Goal: Communication & Community: Answer question/provide support

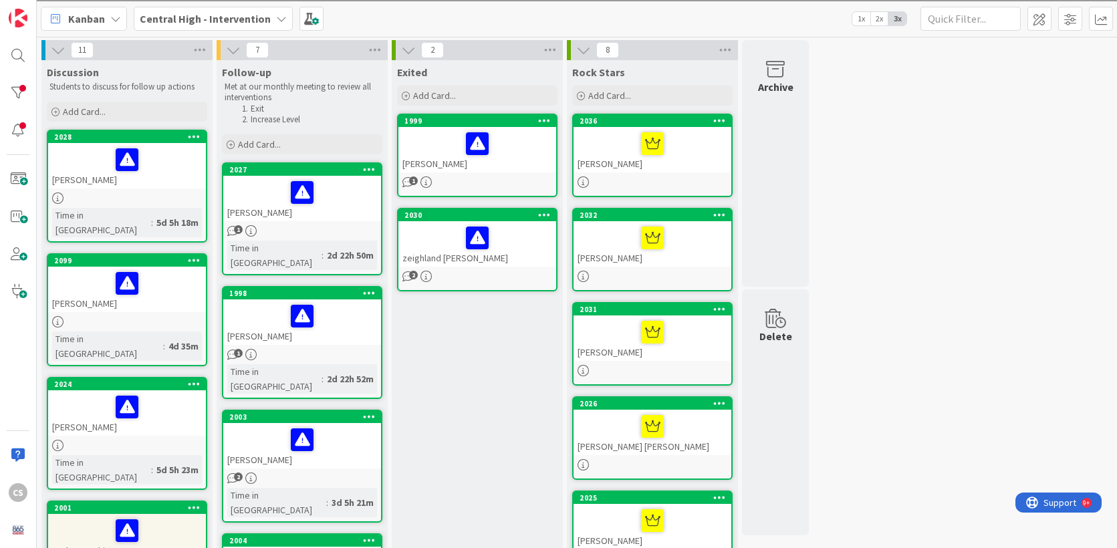
click at [699, 152] on div at bounding box center [653, 144] width 150 height 28
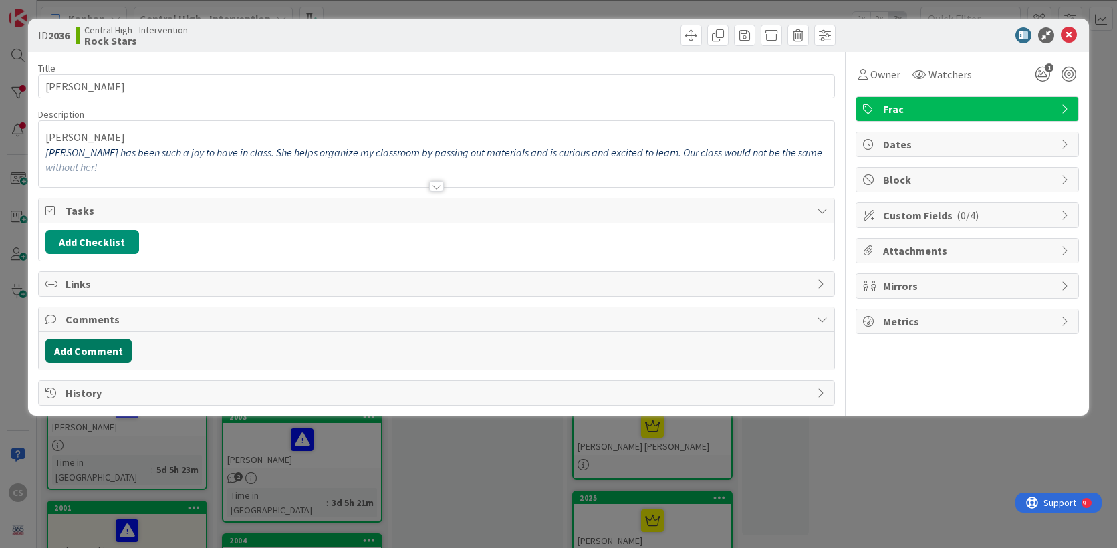
click at [95, 356] on button "Add Comment" at bounding box center [88, 351] width 86 height 24
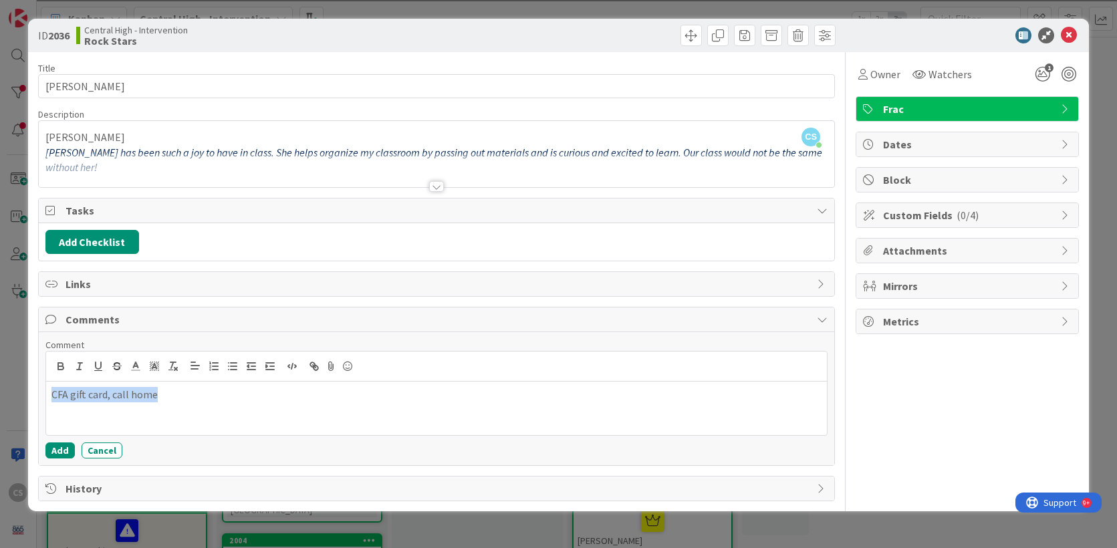
copy p "CFA gift card, call home"
click at [51, 454] on button "Add" at bounding box center [59, 451] width 29 height 16
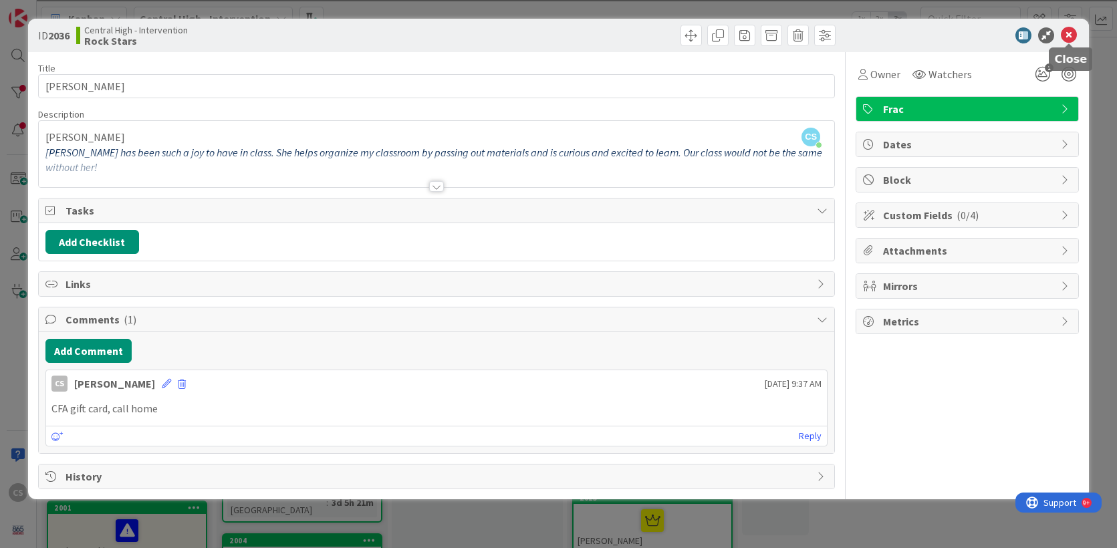
click at [1069, 33] on icon at bounding box center [1069, 35] width 16 height 16
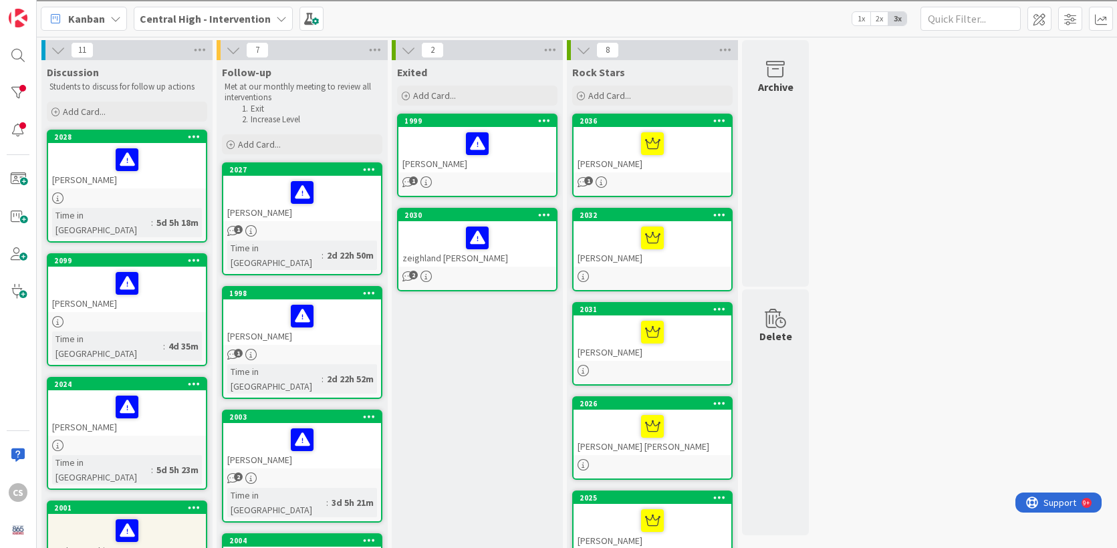
click at [694, 227] on div at bounding box center [653, 238] width 150 height 28
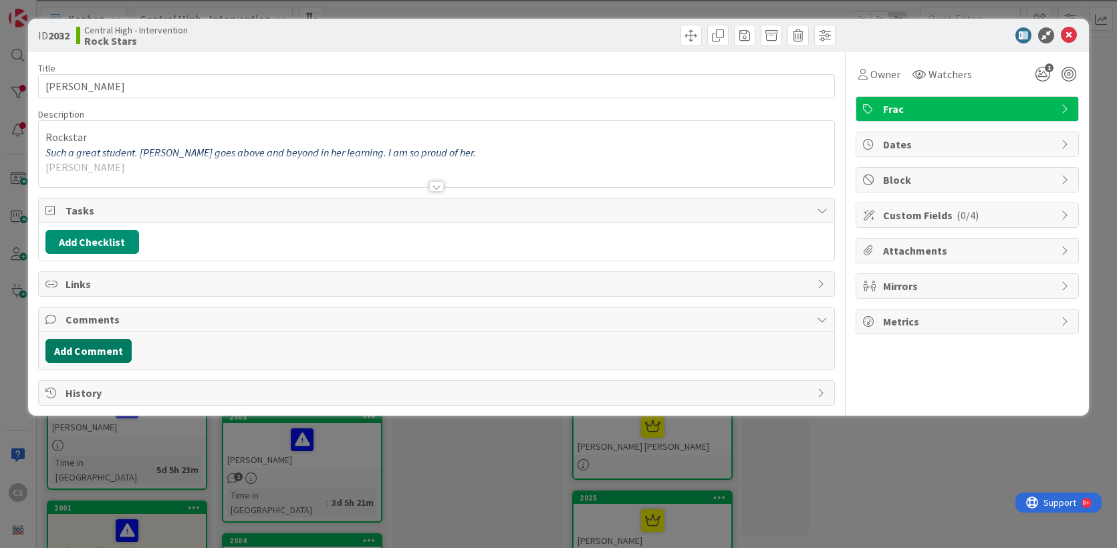
click at [115, 354] on button "Add Comment" at bounding box center [88, 351] width 86 height 24
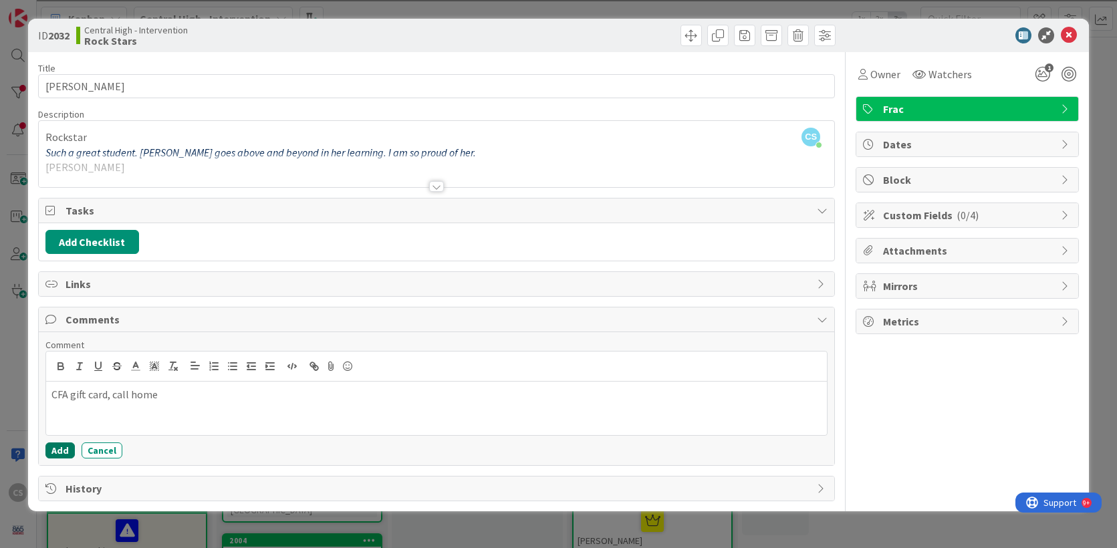
click at [58, 450] on button "Add" at bounding box center [59, 451] width 29 height 16
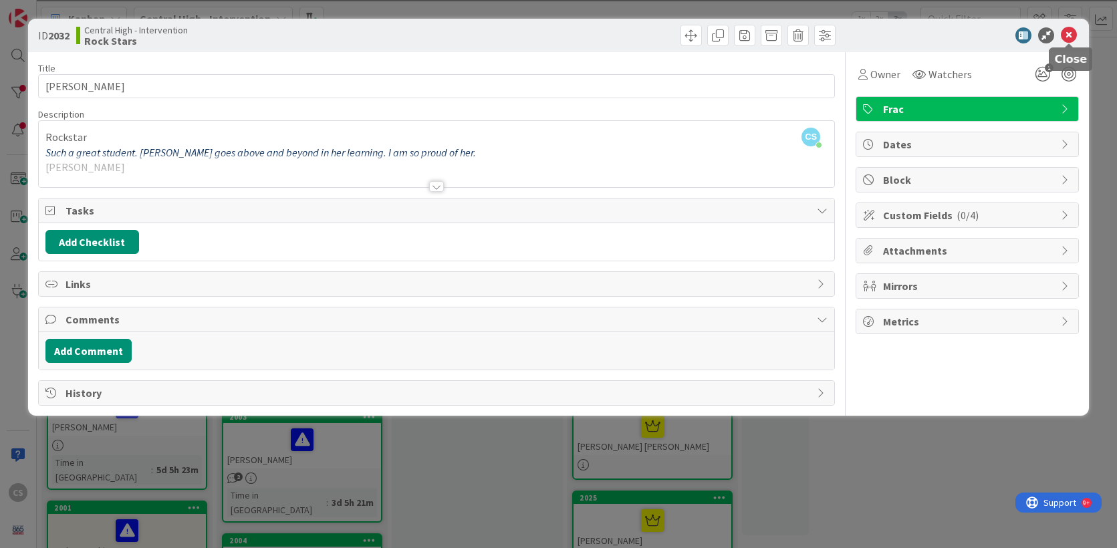
click at [1070, 35] on icon at bounding box center [1069, 35] width 16 height 16
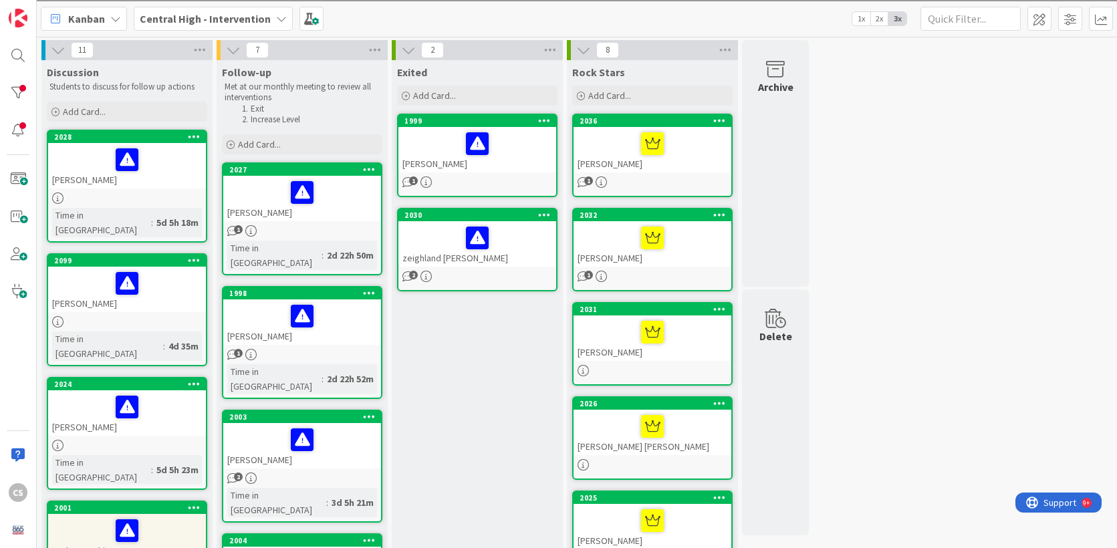
click at [711, 324] on div at bounding box center [653, 332] width 150 height 28
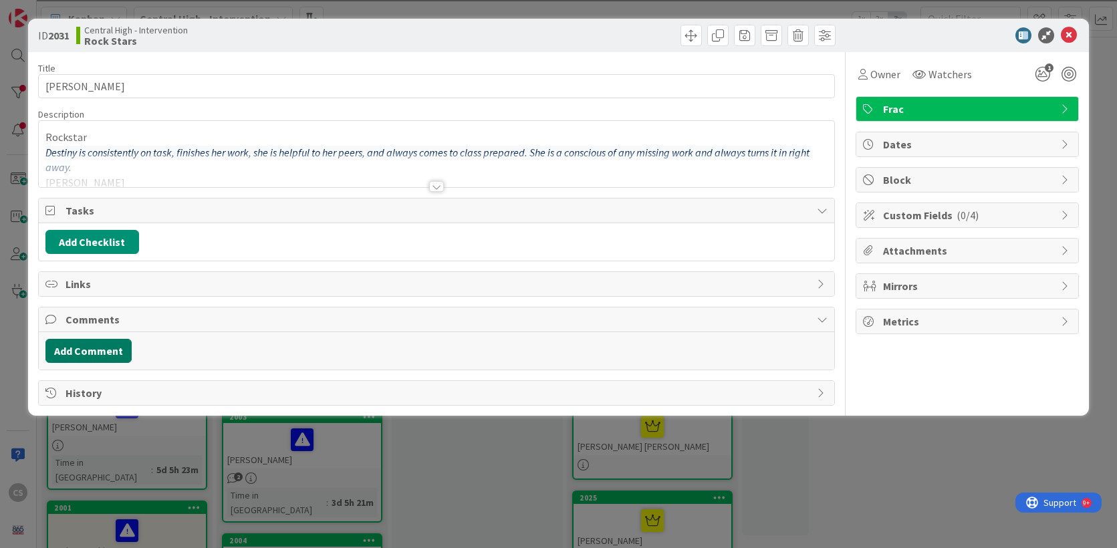
click at [90, 346] on button "Add Comment" at bounding box center [88, 351] width 86 height 24
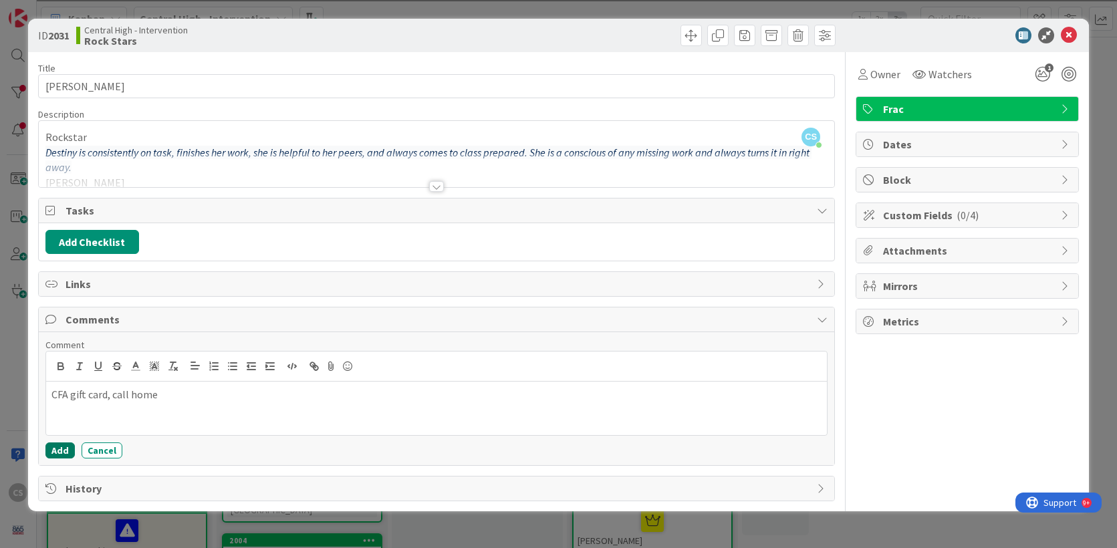
click at [52, 453] on button "Add" at bounding box center [59, 451] width 29 height 16
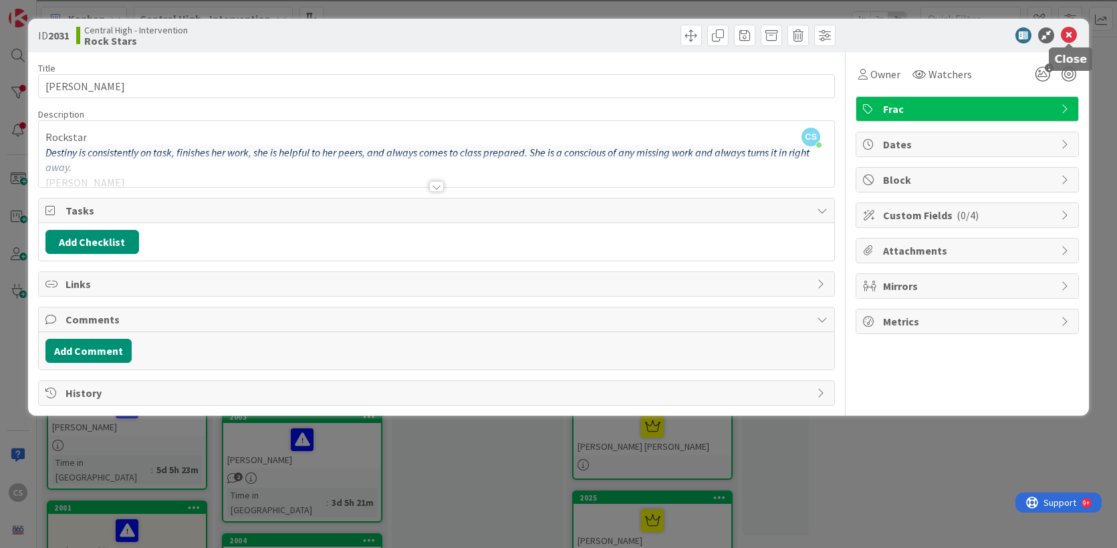
click at [1068, 35] on icon at bounding box center [1069, 35] width 16 height 16
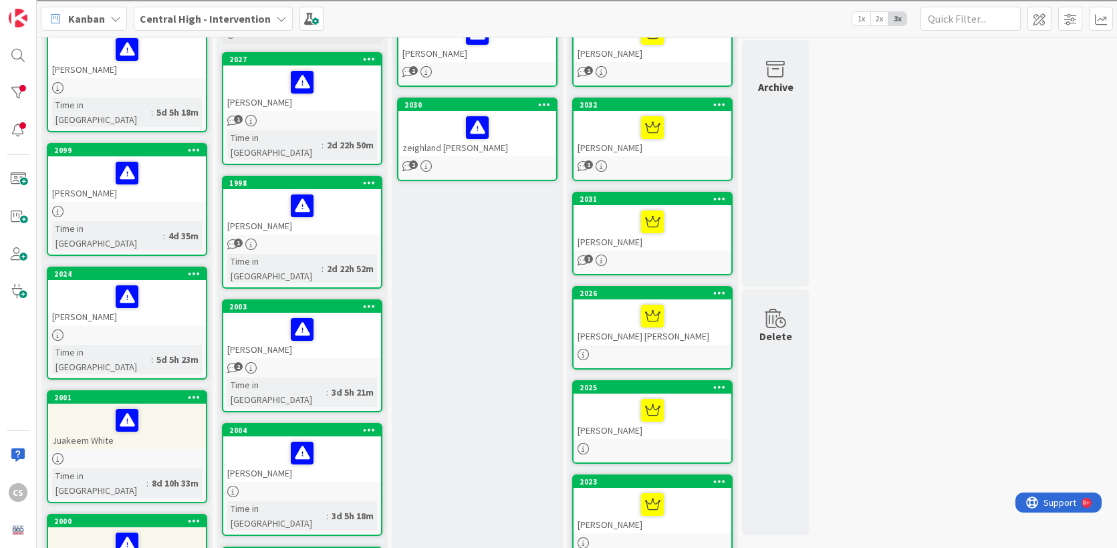
click at [619, 306] on div at bounding box center [653, 316] width 150 height 28
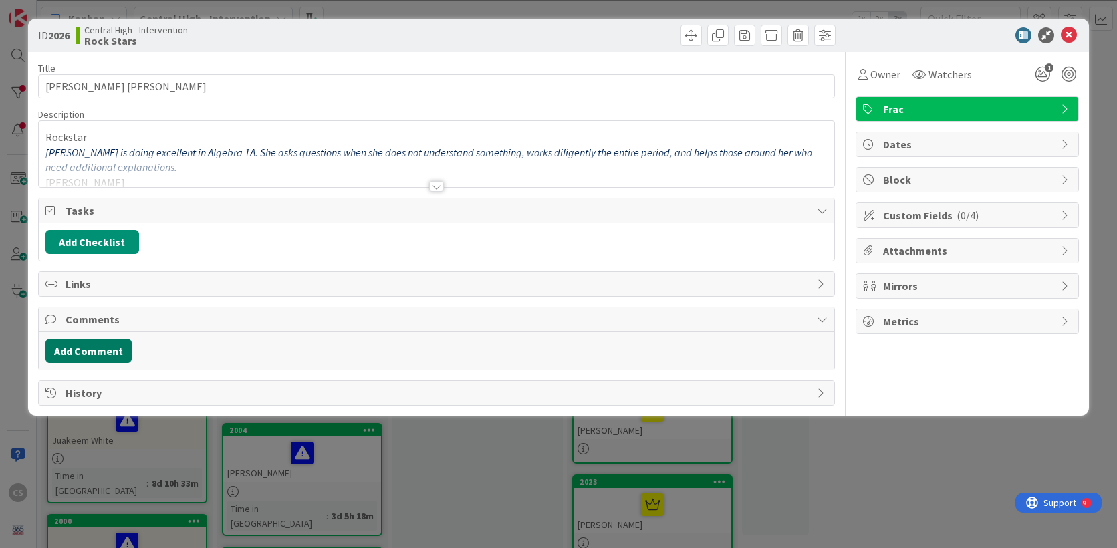
click at [104, 355] on button "Add Comment" at bounding box center [88, 351] width 86 height 24
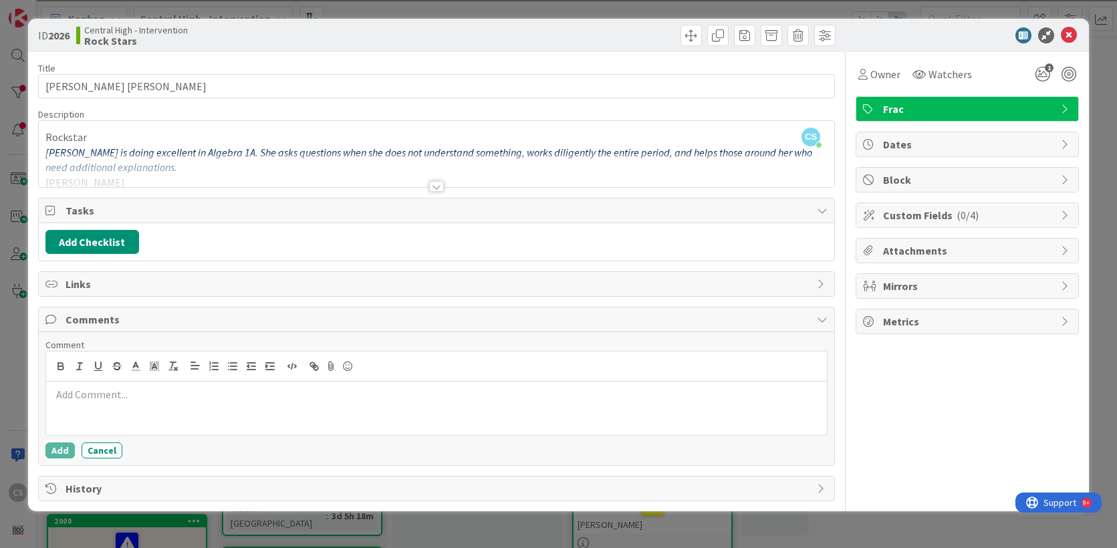
click at [177, 395] on p at bounding box center [436, 394] width 770 height 15
click at [50, 455] on button "Add" at bounding box center [59, 451] width 29 height 16
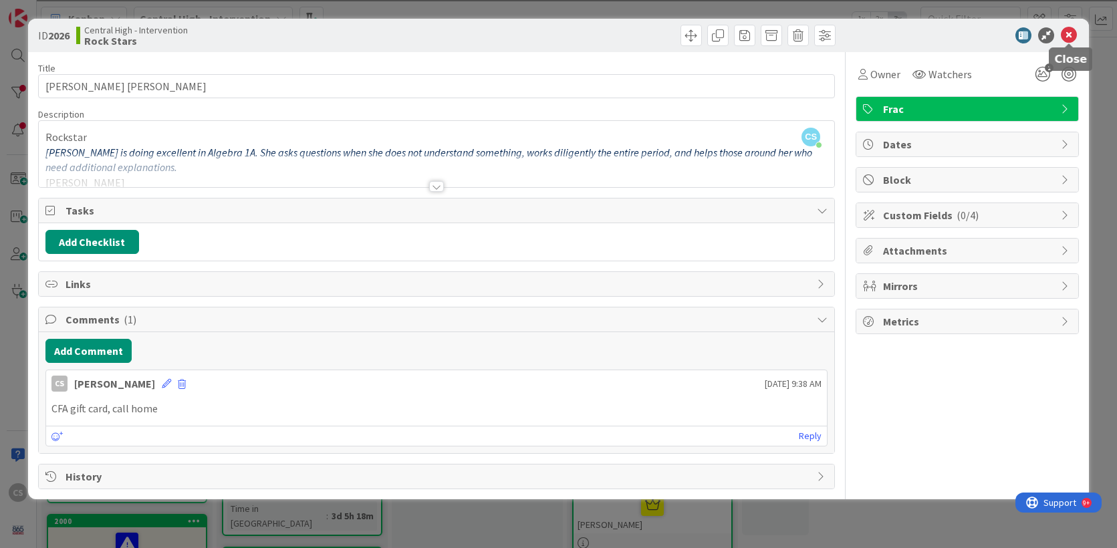
click at [1073, 36] on icon at bounding box center [1069, 35] width 16 height 16
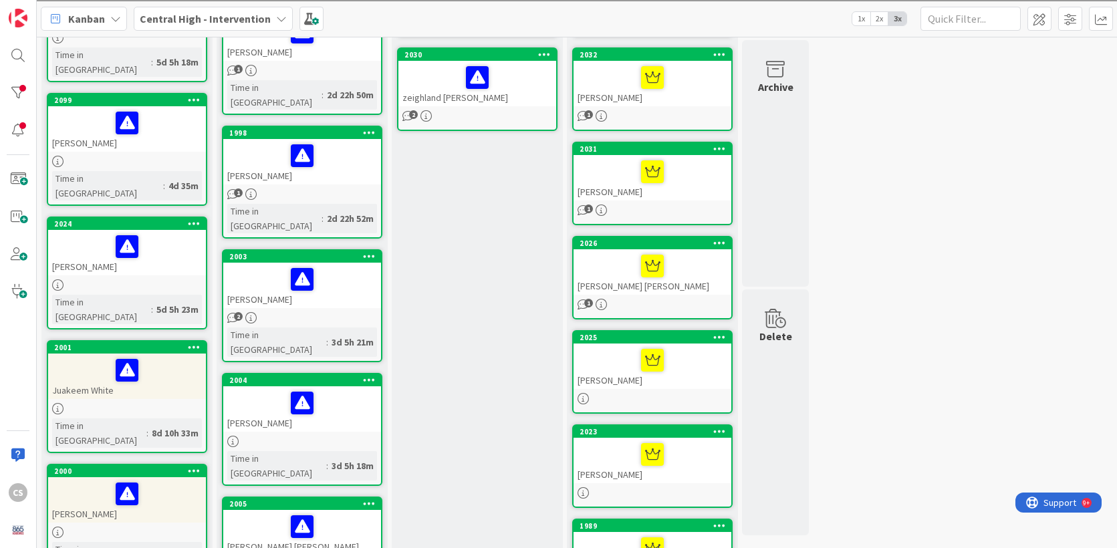
scroll to position [197, 0]
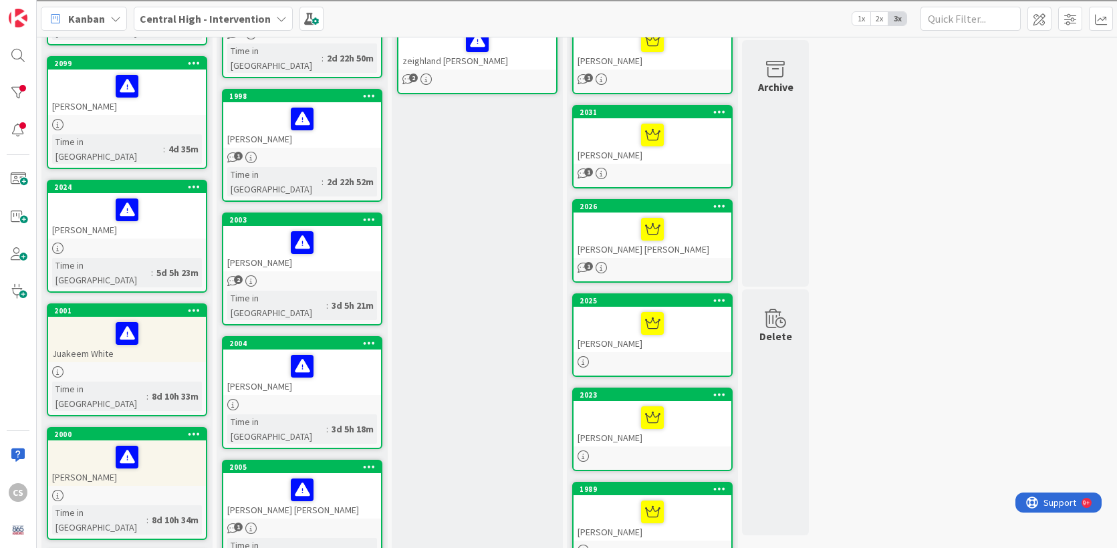
click at [627, 356] on link "2025 [PERSON_NAME]" at bounding box center [652, 336] width 160 height 84
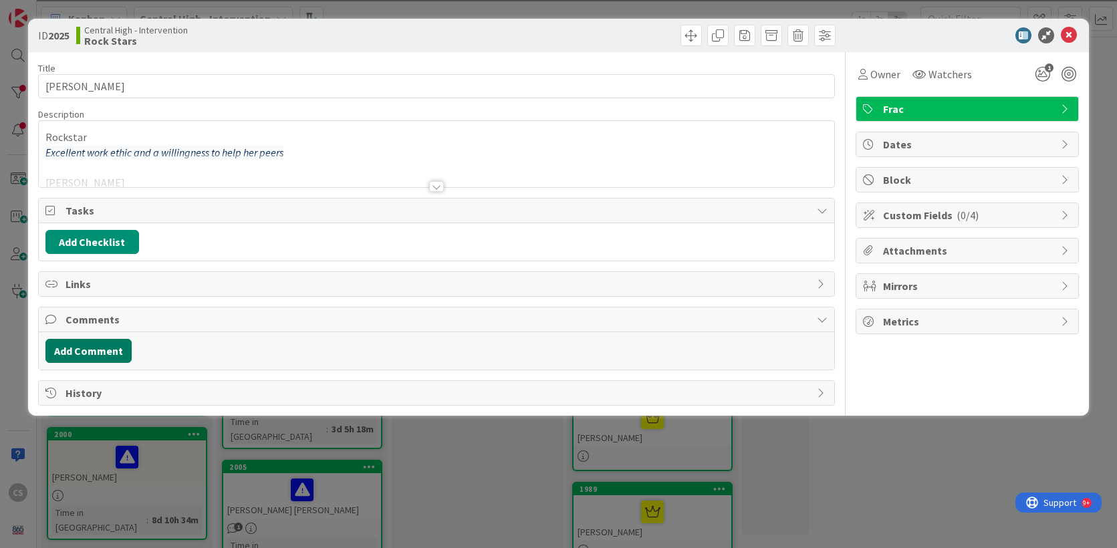
click at [111, 352] on button "Add Comment" at bounding box center [88, 351] width 86 height 24
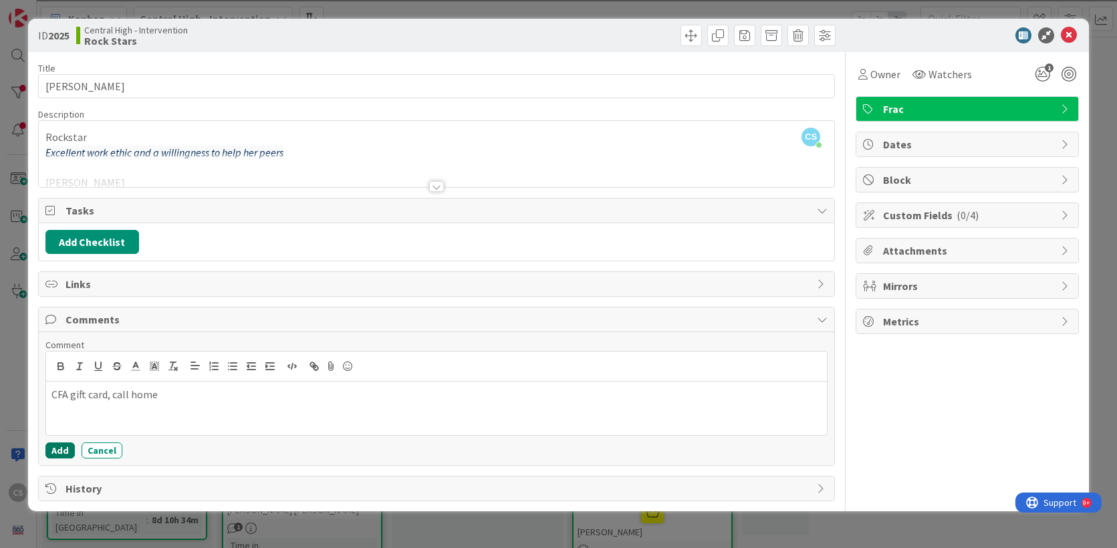
click at [61, 449] on button "Add" at bounding box center [59, 451] width 29 height 16
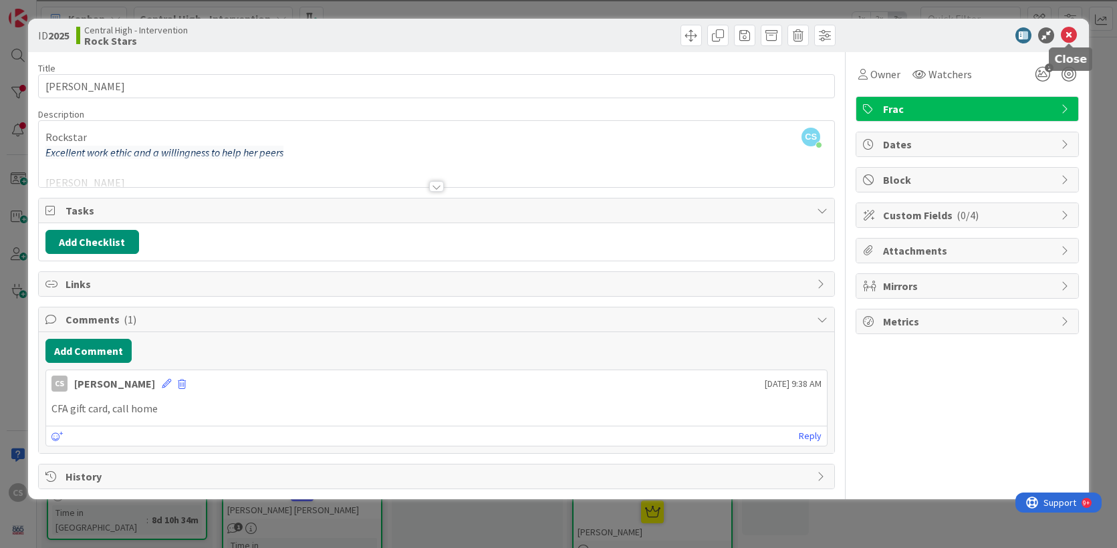
click at [1071, 37] on icon at bounding box center [1069, 35] width 16 height 16
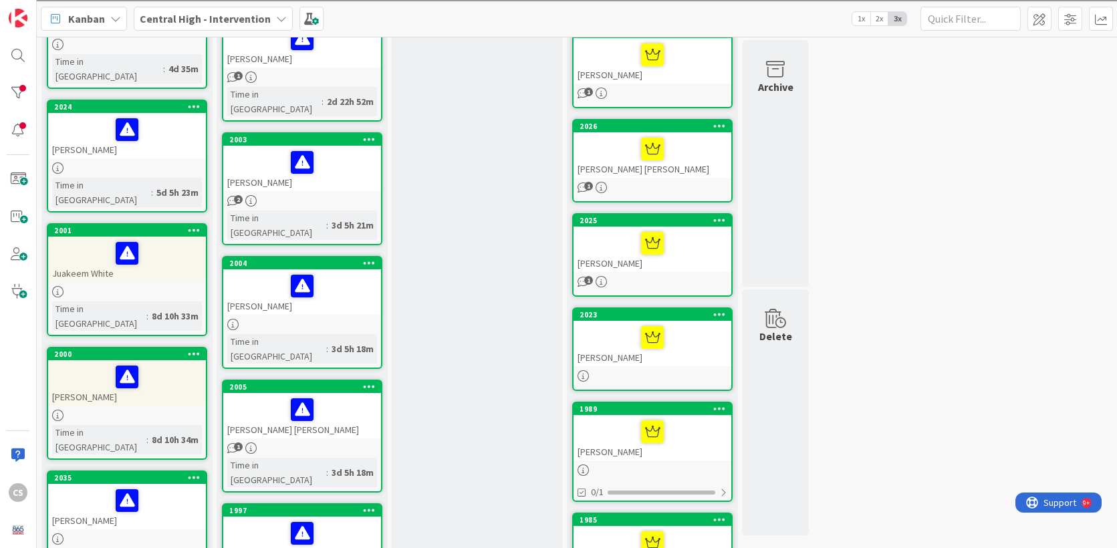
click at [687, 346] on div at bounding box center [653, 338] width 150 height 28
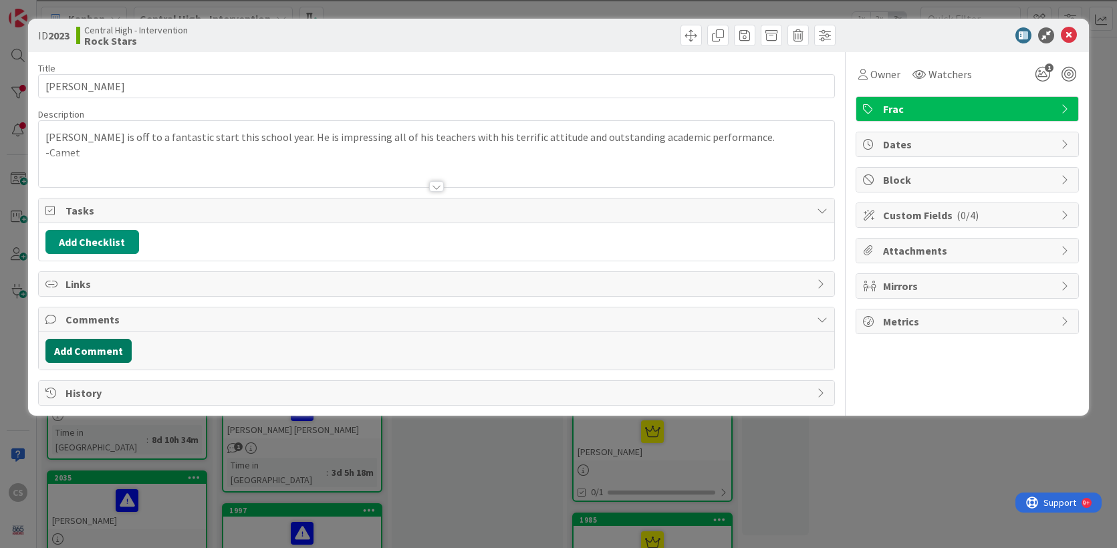
click at [86, 356] on button "Add Comment" at bounding box center [88, 351] width 86 height 24
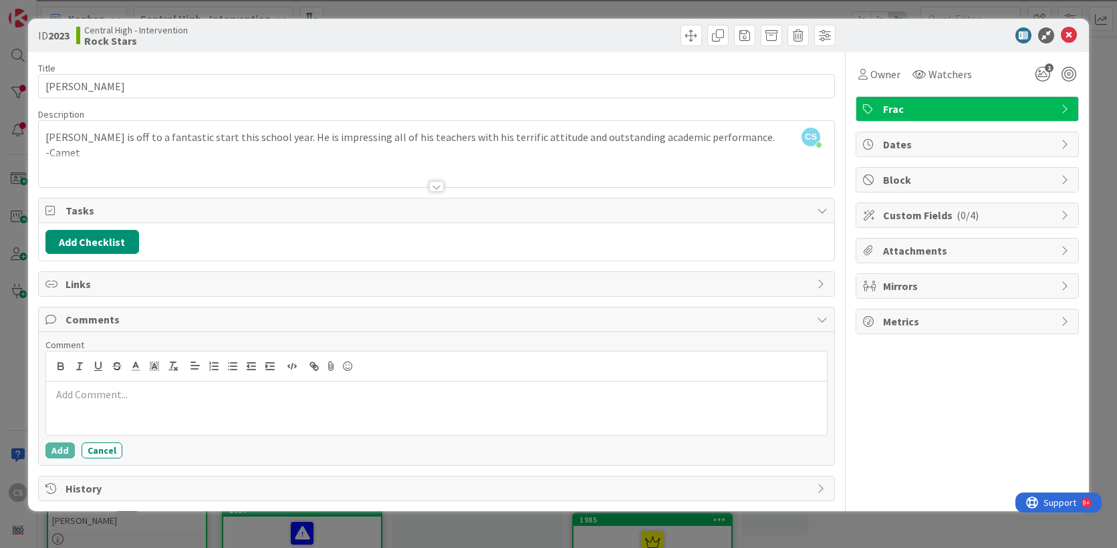
click at [88, 405] on div at bounding box center [436, 408] width 781 height 53
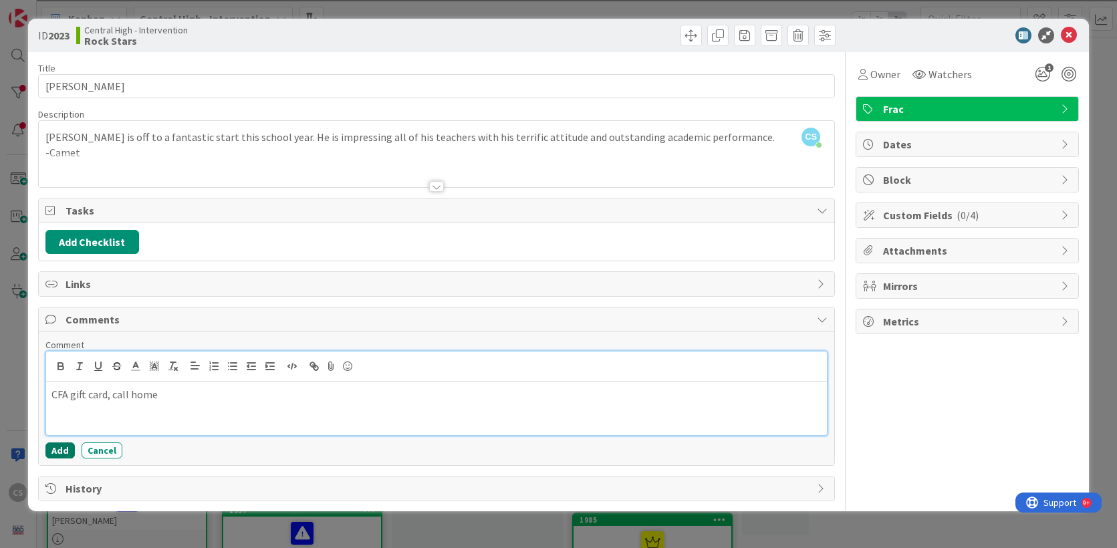
click at [55, 450] on button "Add" at bounding box center [59, 451] width 29 height 16
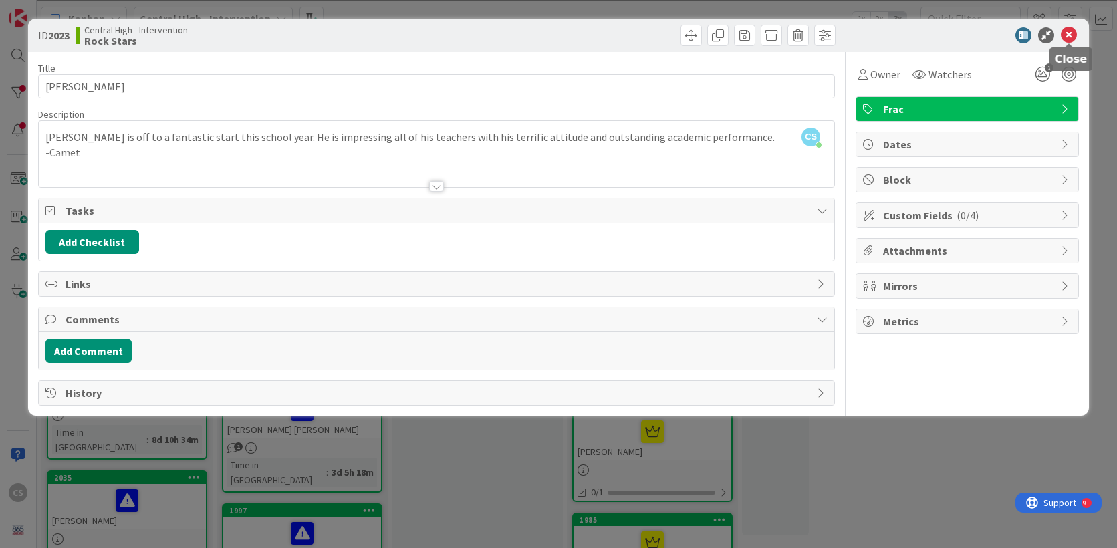
click at [1069, 36] on icon at bounding box center [1069, 35] width 16 height 16
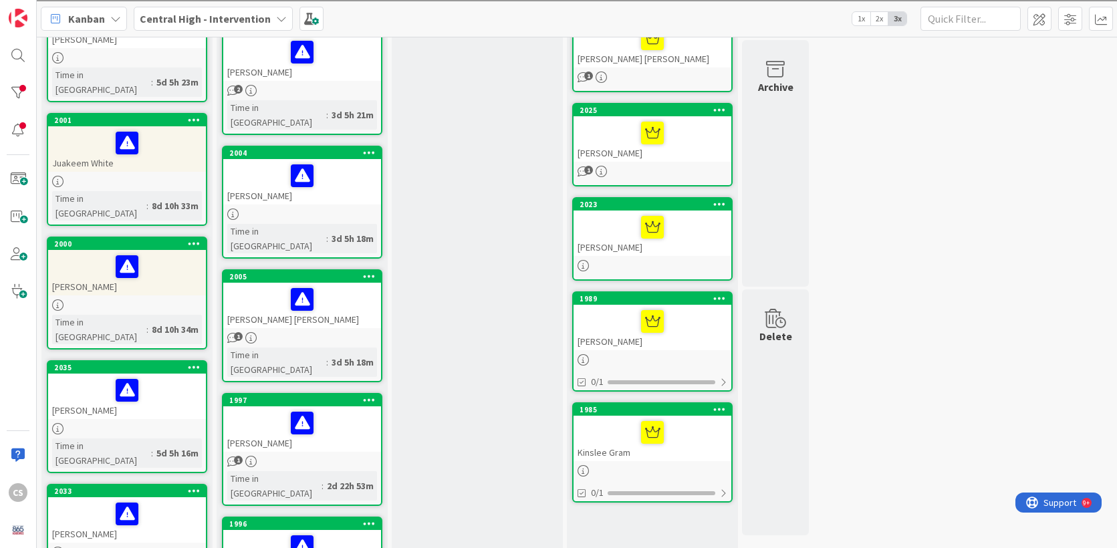
click at [602, 234] on div at bounding box center [653, 227] width 150 height 28
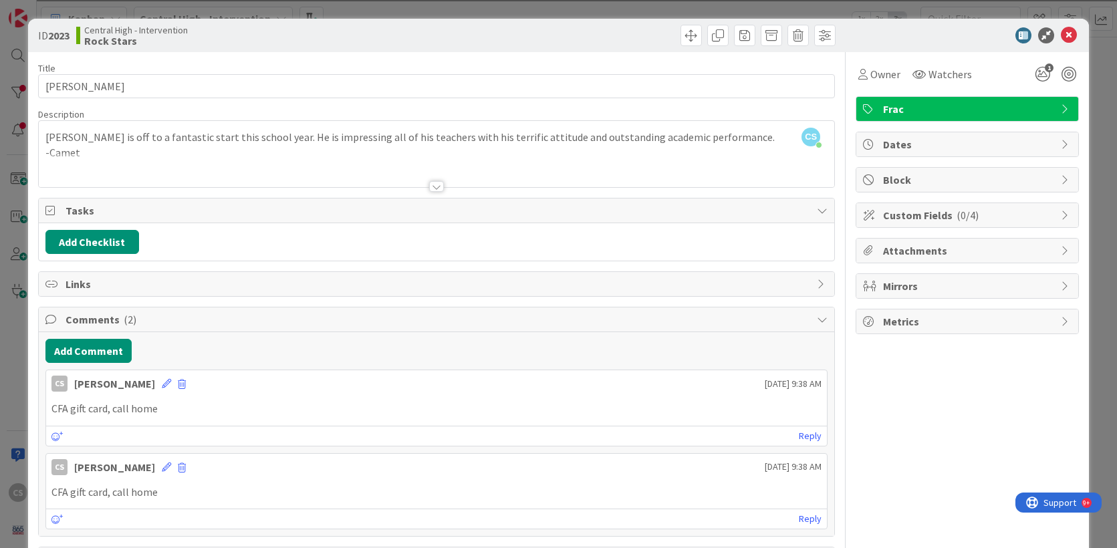
scroll to position [53, 0]
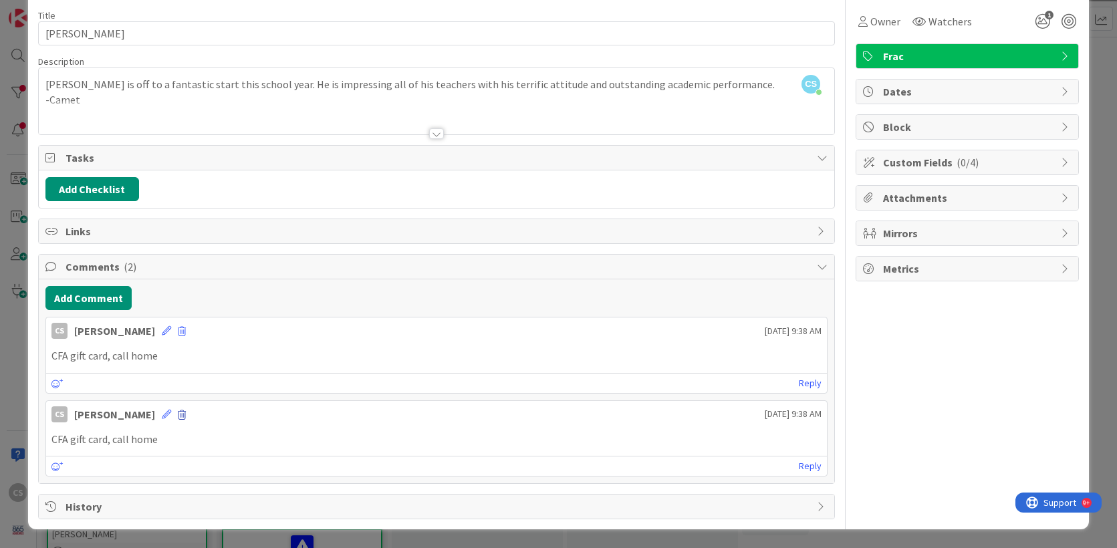
click at [178, 414] on span at bounding box center [182, 415] width 8 height 9
click at [185, 477] on button "Delete" at bounding box center [210, 477] width 50 height 24
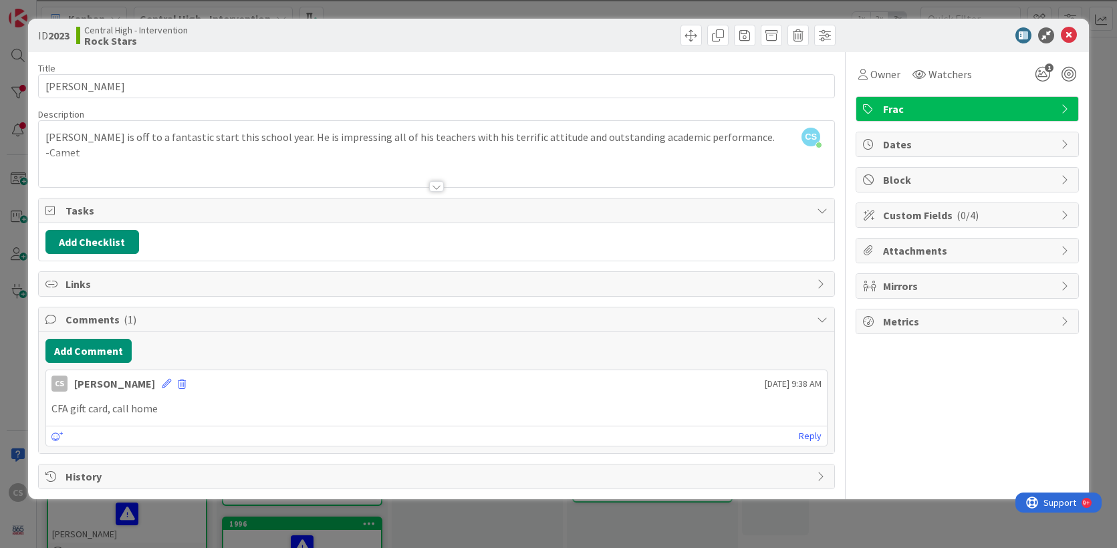
scroll to position [0, 0]
click at [1071, 30] on icon at bounding box center [1069, 35] width 16 height 16
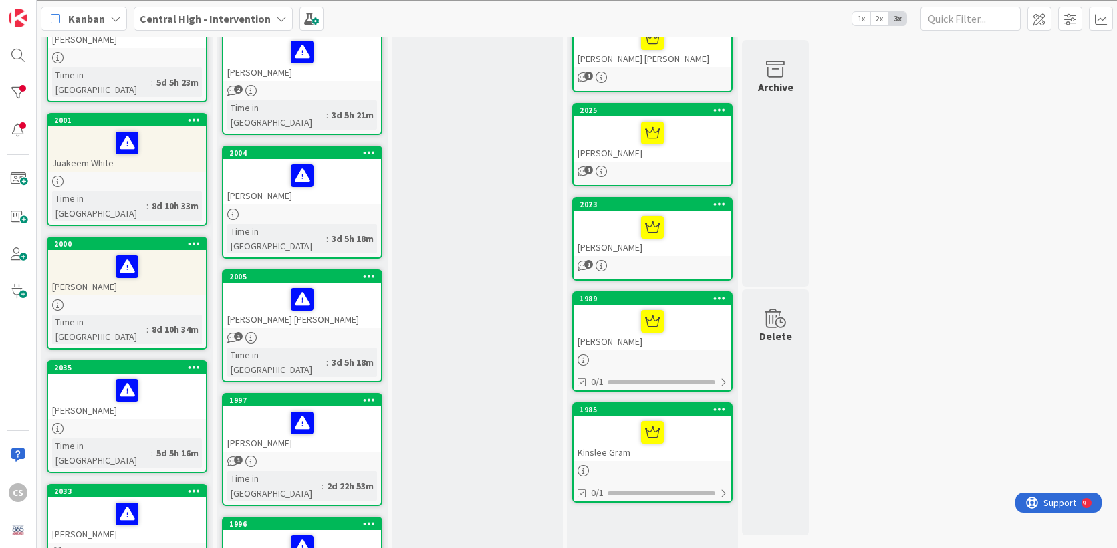
click at [673, 327] on div at bounding box center [653, 322] width 150 height 28
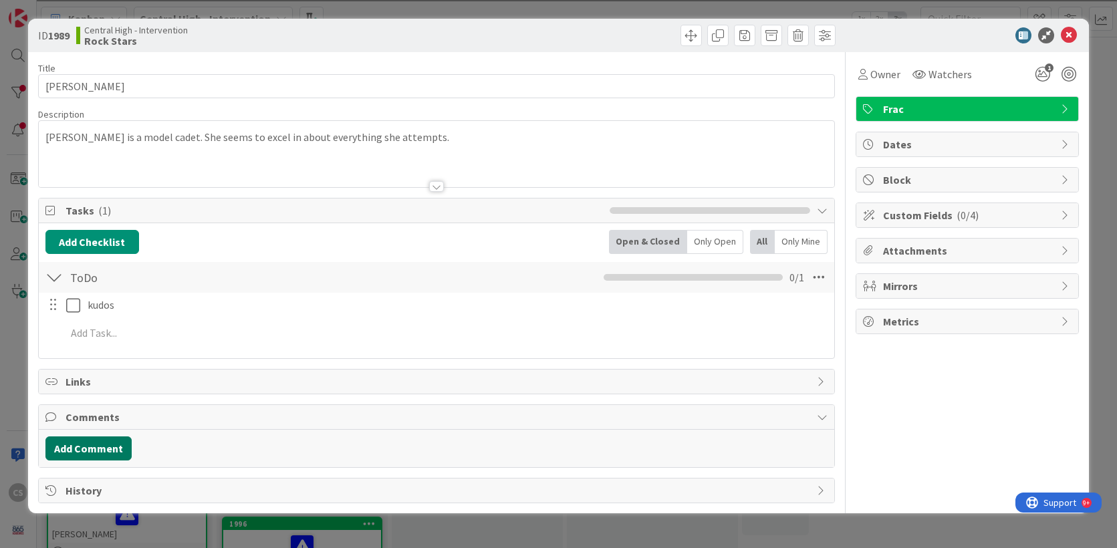
click at [100, 452] on button "Add Comment" at bounding box center [88, 449] width 86 height 24
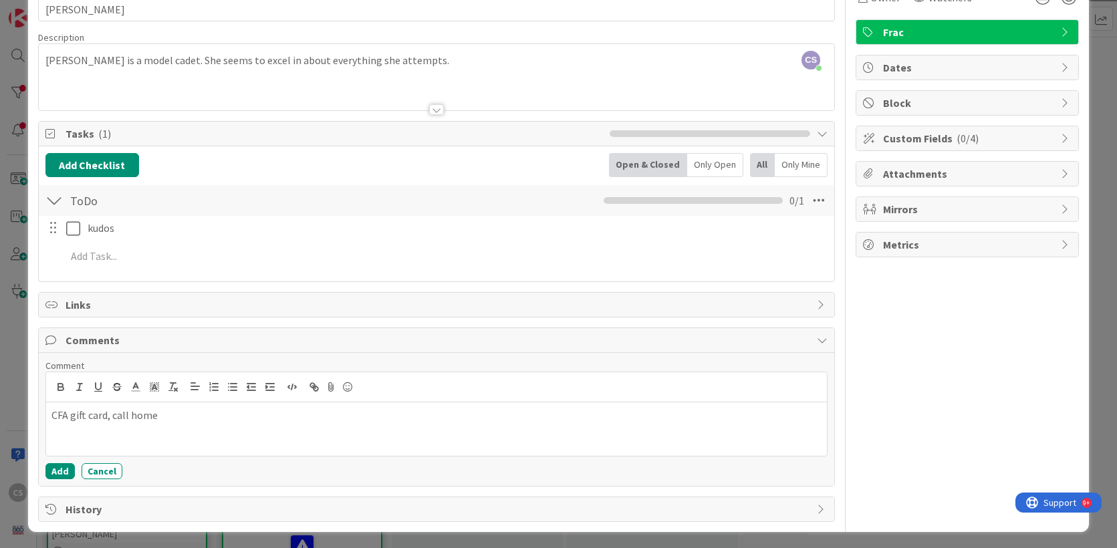
scroll to position [80, 0]
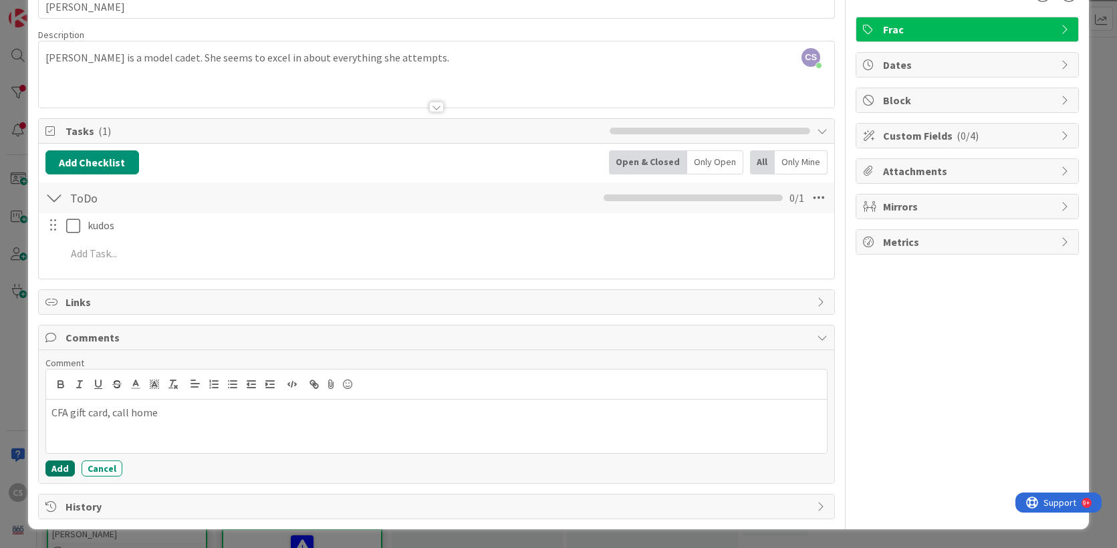
click at [56, 471] on button "Add" at bounding box center [59, 469] width 29 height 16
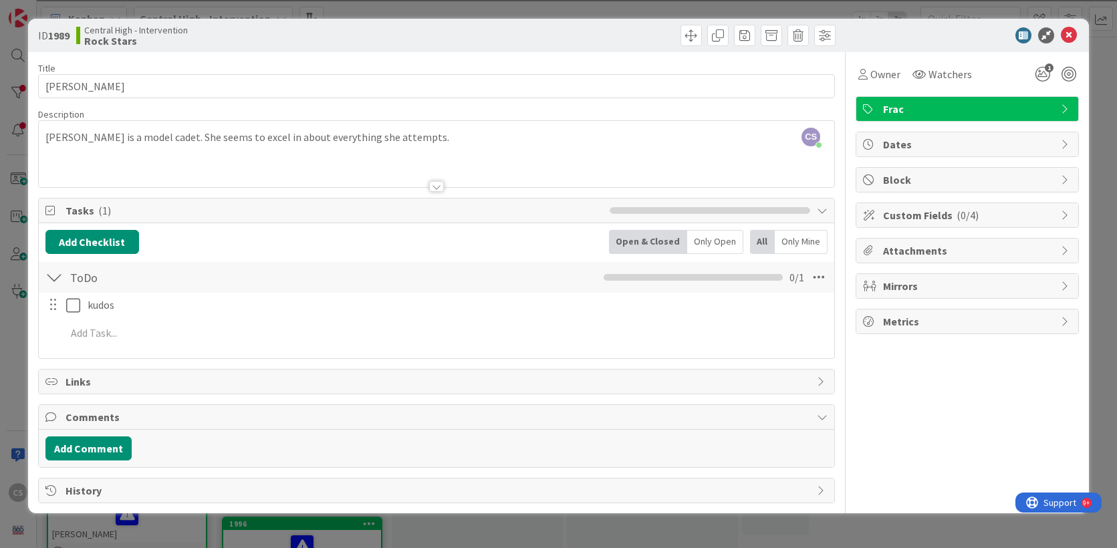
scroll to position [0, 0]
click at [1071, 33] on icon at bounding box center [1069, 35] width 16 height 16
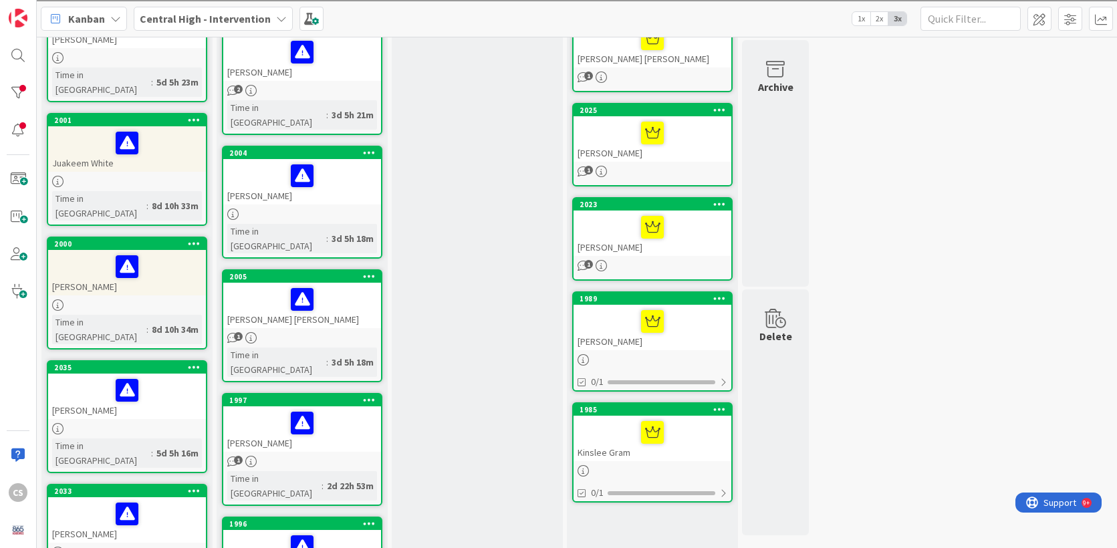
click at [698, 425] on div at bounding box center [653, 433] width 150 height 28
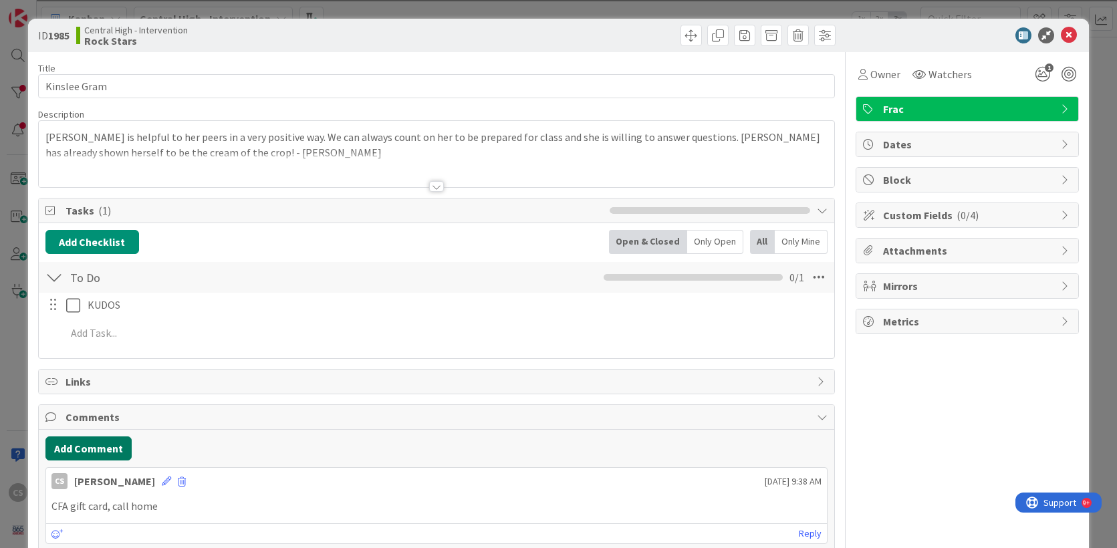
click at [110, 449] on button "Add Comment" at bounding box center [88, 449] width 86 height 24
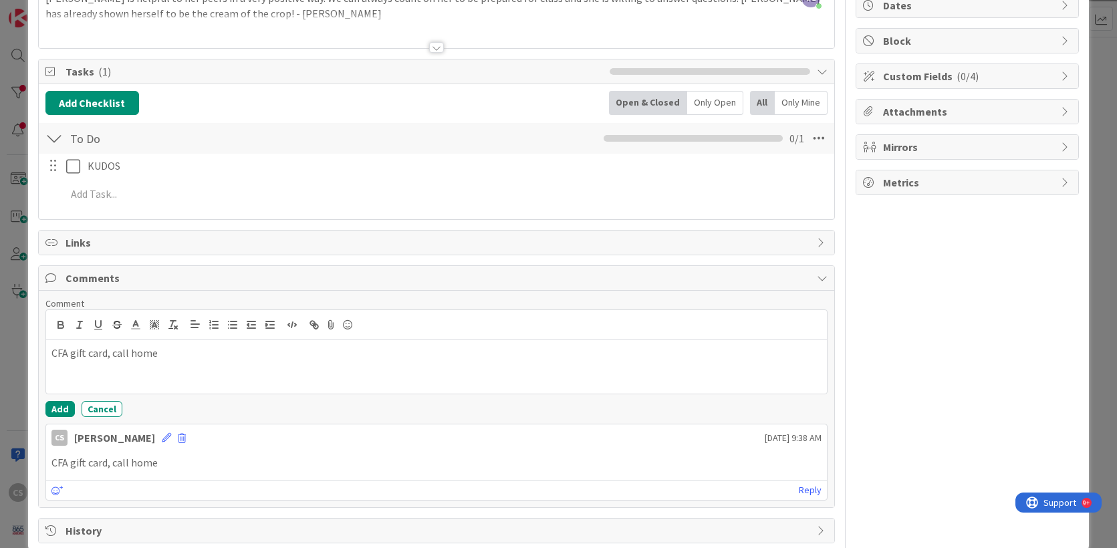
scroll to position [162, 0]
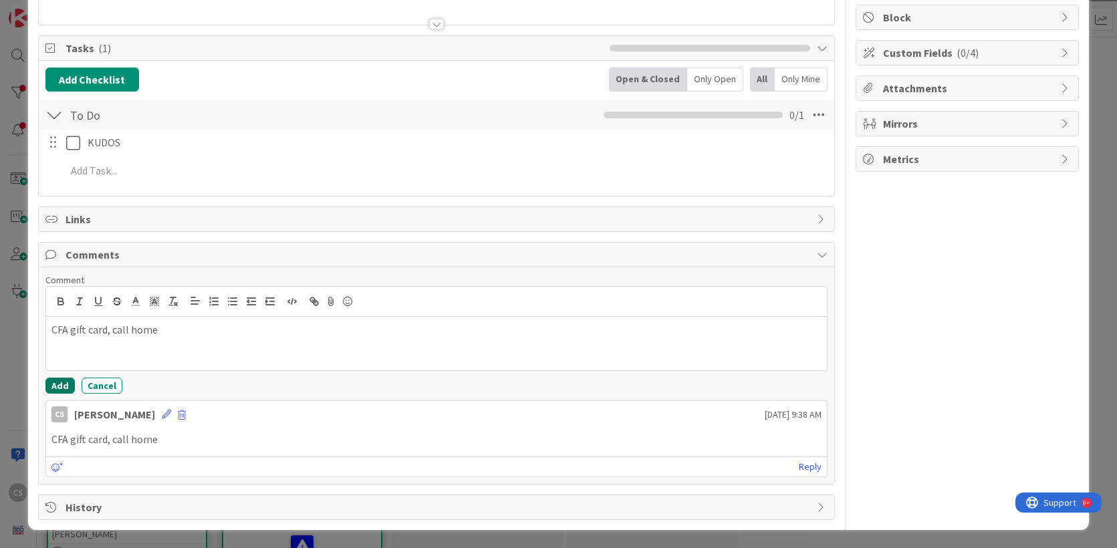
click at [58, 381] on button "Add" at bounding box center [59, 386] width 29 height 16
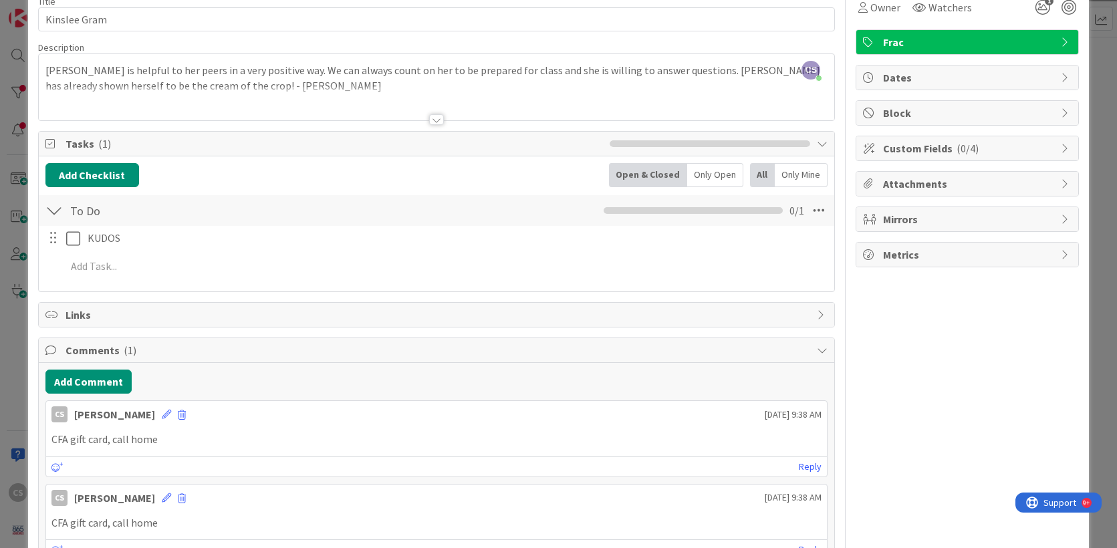
scroll to position [150, 0]
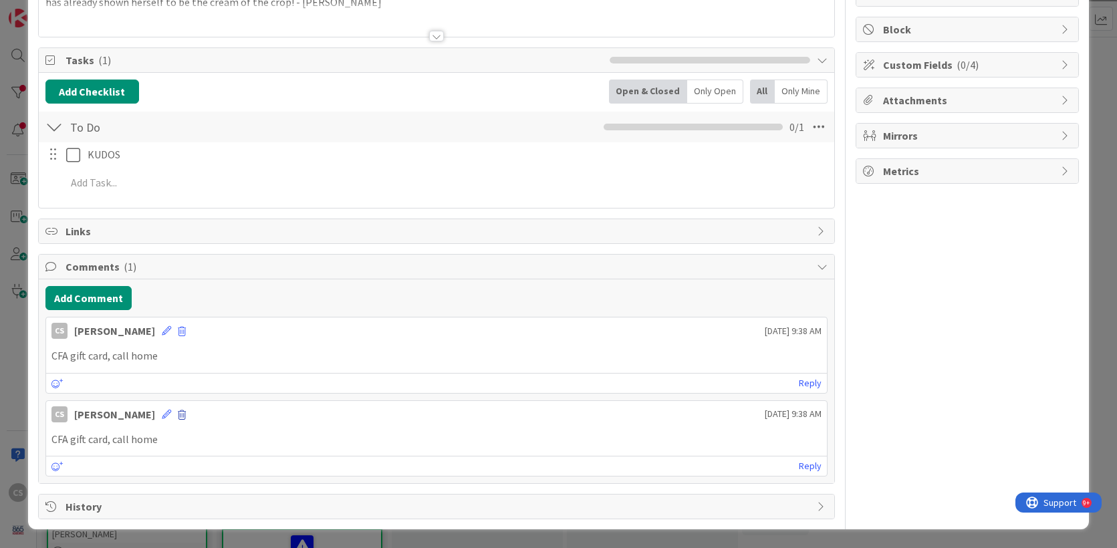
click at [178, 413] on span at bounding box center [182, 415] width 8 height 9
click at [185, 478] on button "Delete" at bounding box center [210, 477] width 50 height 24
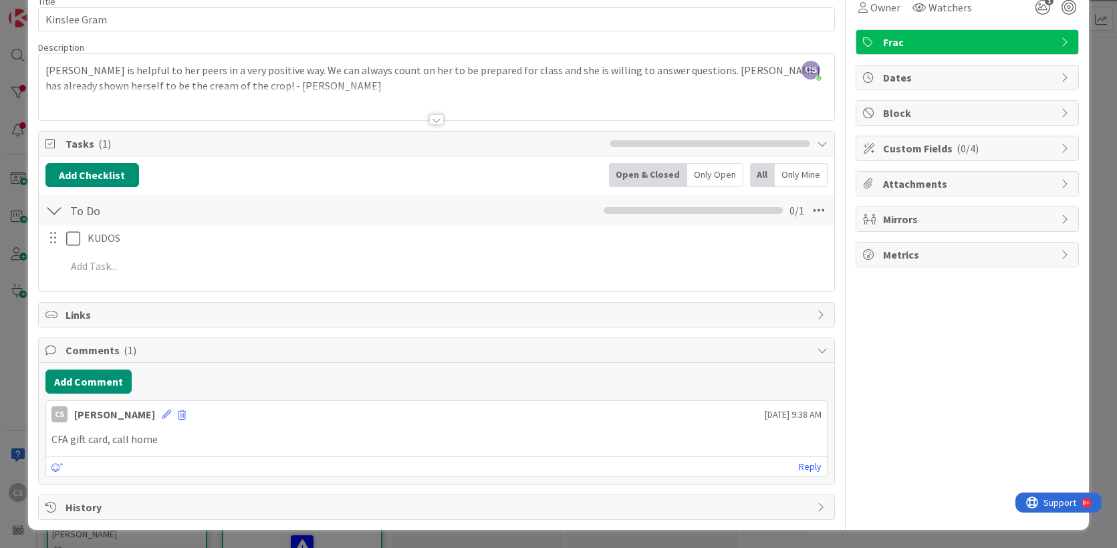
scroll to position [0, 0]
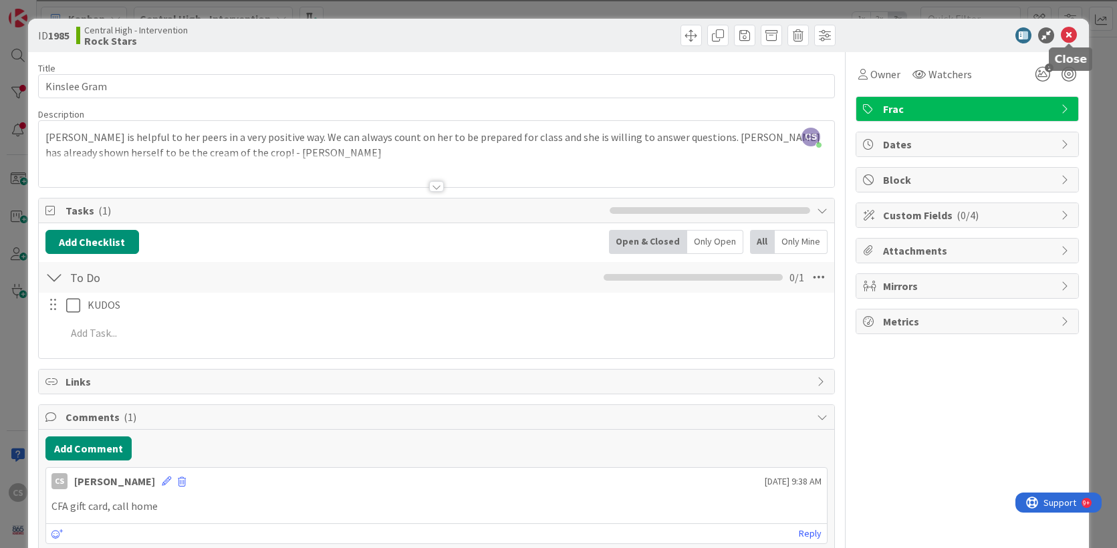
click at [1067, 35] on icon at bounding box center [1069, 35] width 16 height 16
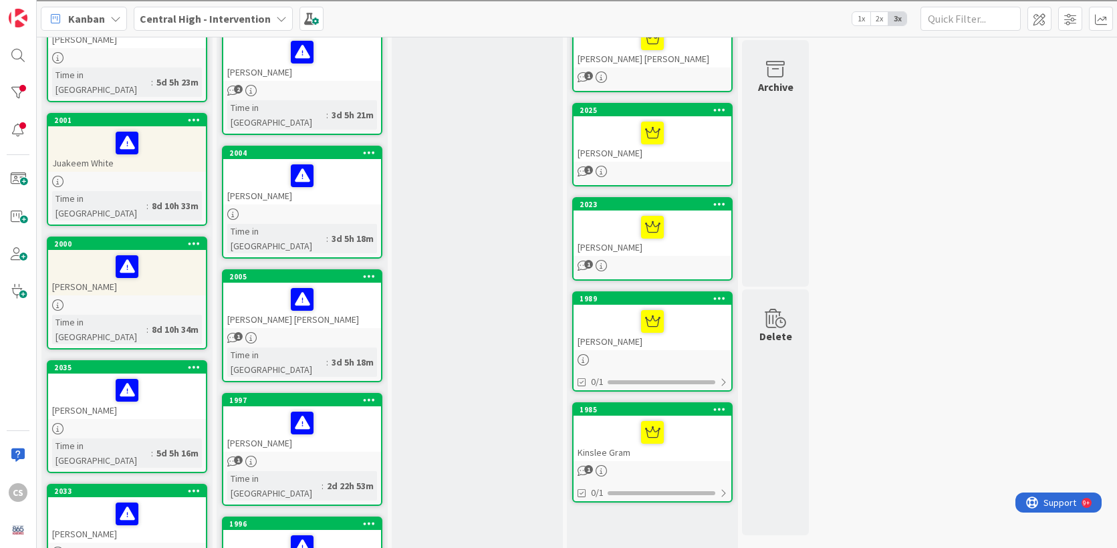
click at [709, 328] on div at bounding box center [653, 322] width 150 height 28
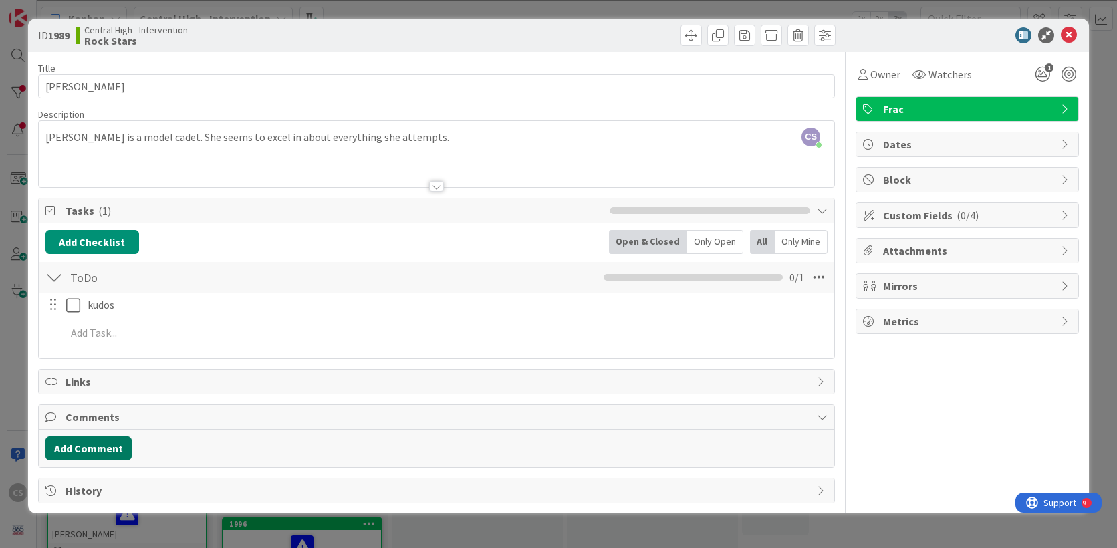
click at [91, 447] on button "Add Comment" at bounding box center [88, 449] width 86 height 24
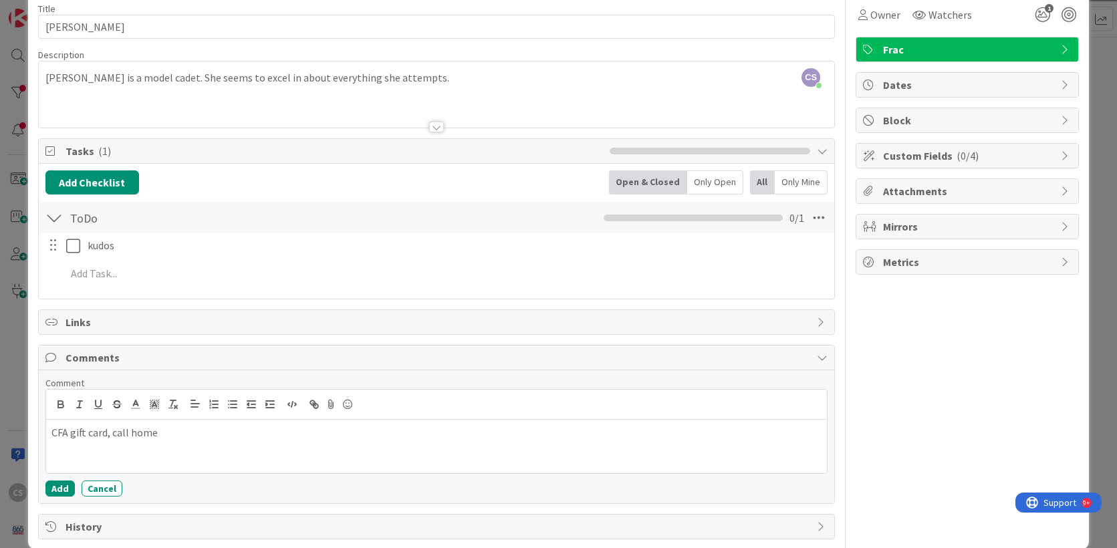
scroll to position [80, 0]
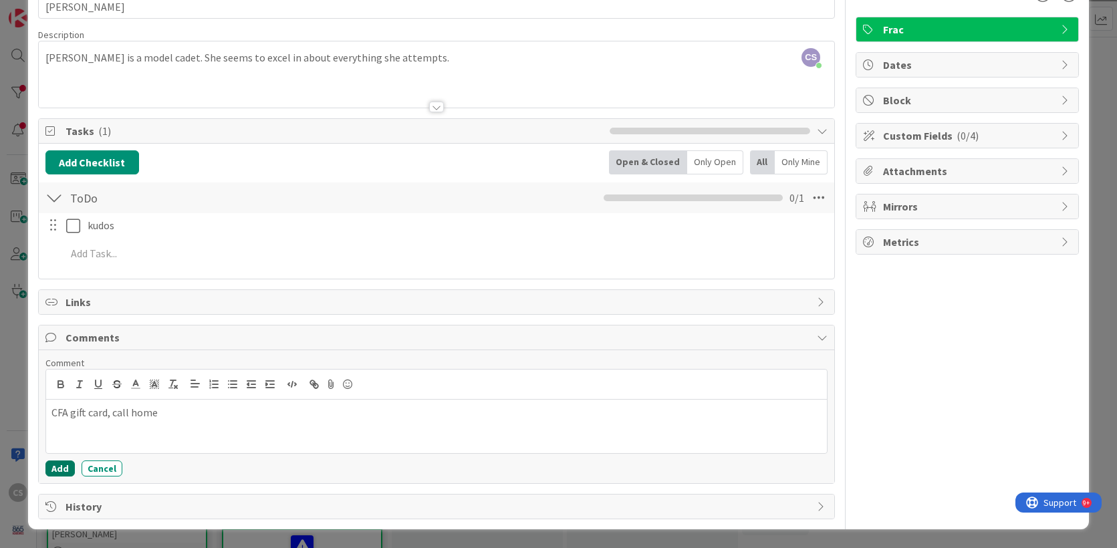
click at [54, 472] on button "Add" at bounding box center [59, 469] width 29 height 16
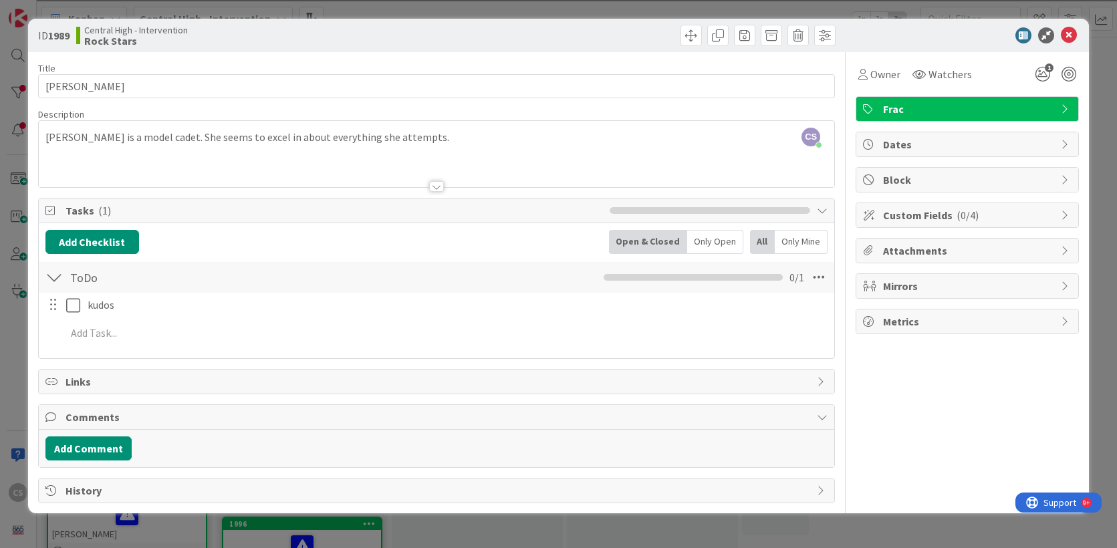
scroll to position [0, 0]
click at [1069, 35] on icon at bounding box center [1069, 35] width 16 height 16
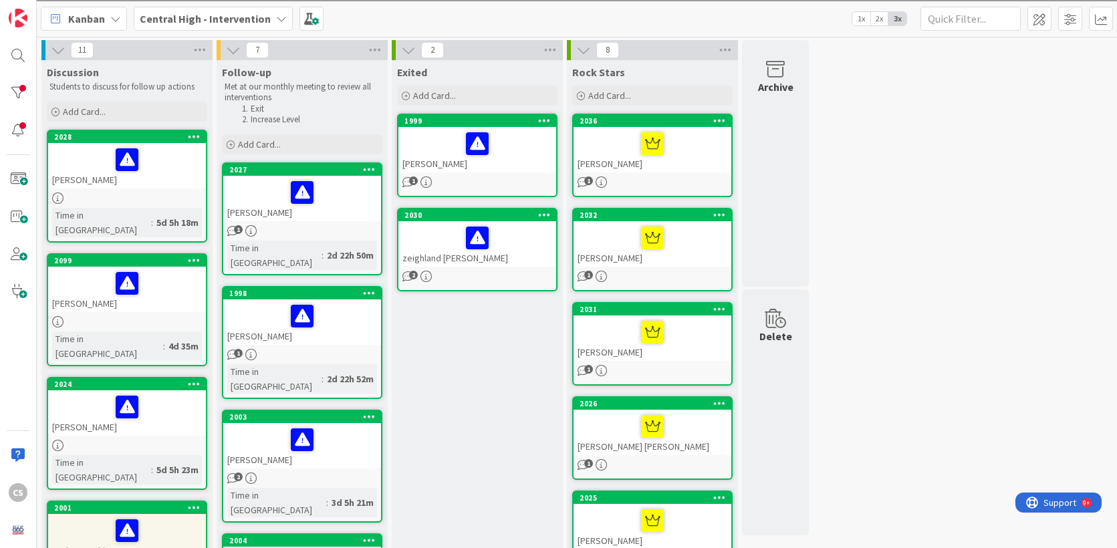
click at [705, 172] on div "[PERSON_NAME]" at bounding box center [653, 149] width 158 height 45
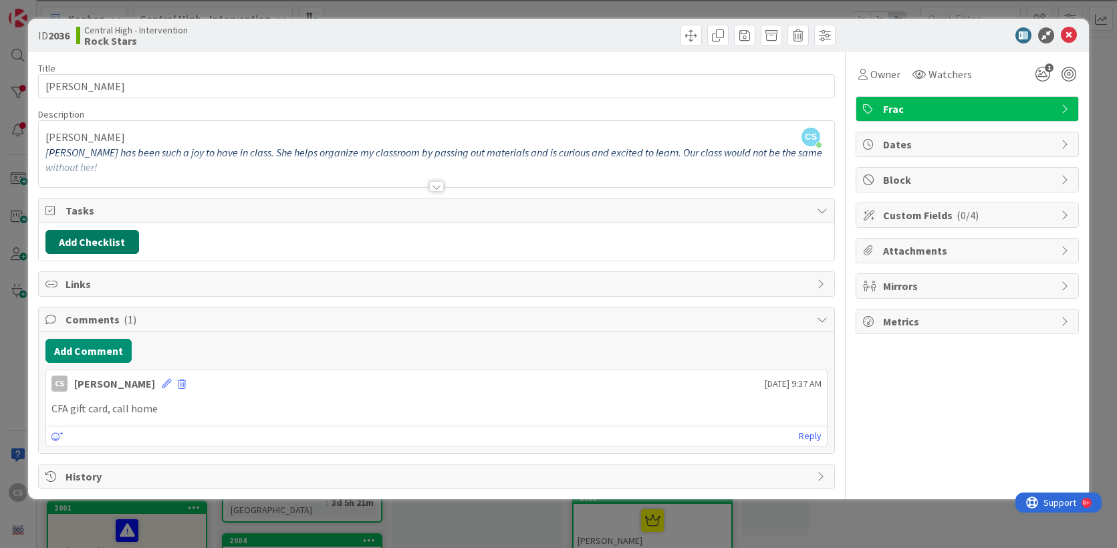
click at [96, 245] on button "Add Checklist" at bounding box center [92, 242] width 94 height 24
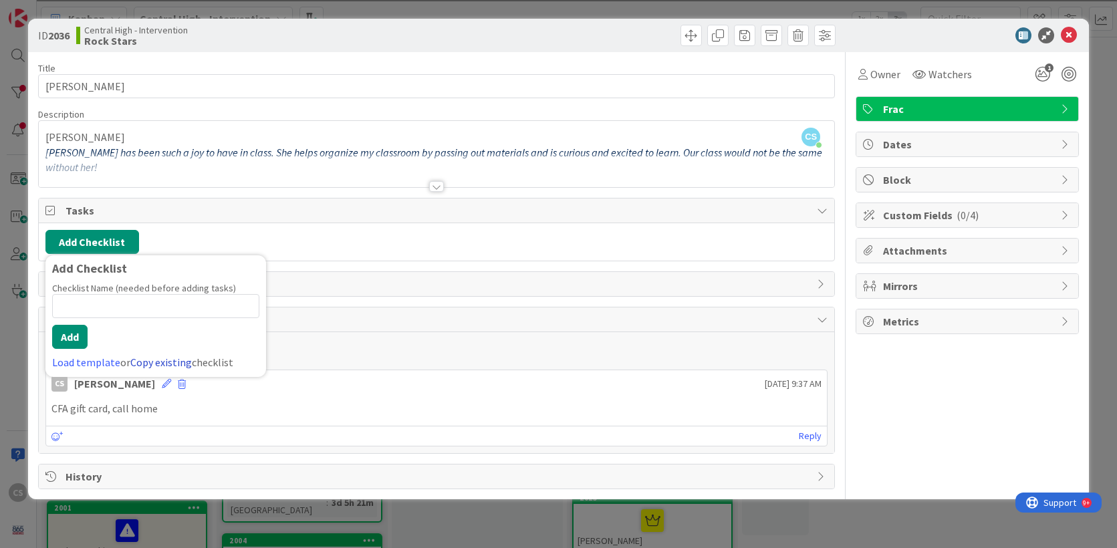
click at [173, 358] on link "Copy existing" at bounding box center [161, 362] width 62 height 13
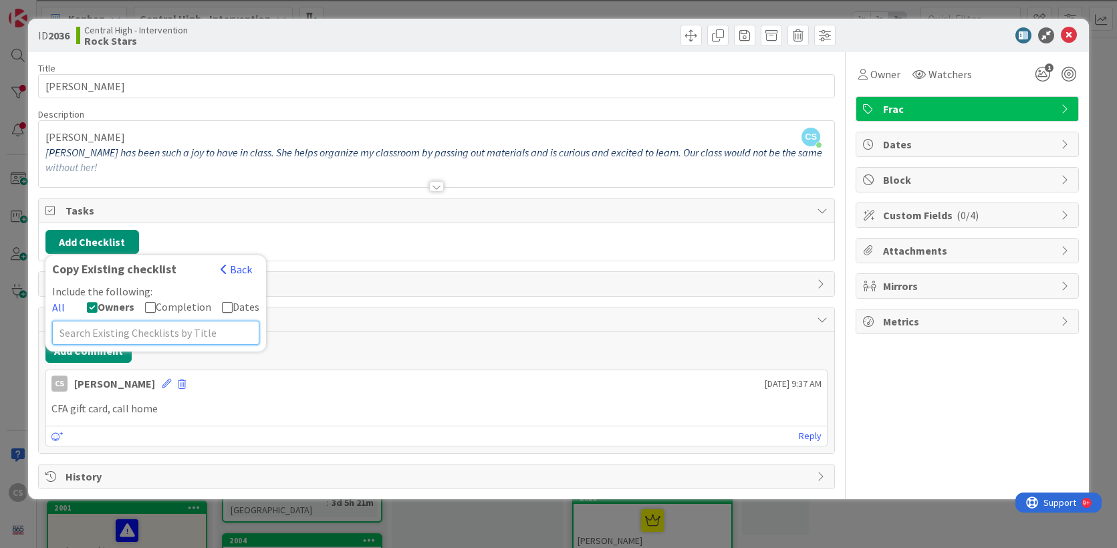
click at [148, 330] on input "text" at bounding box center [155, 333] width 207 height 24
type input "kudos"
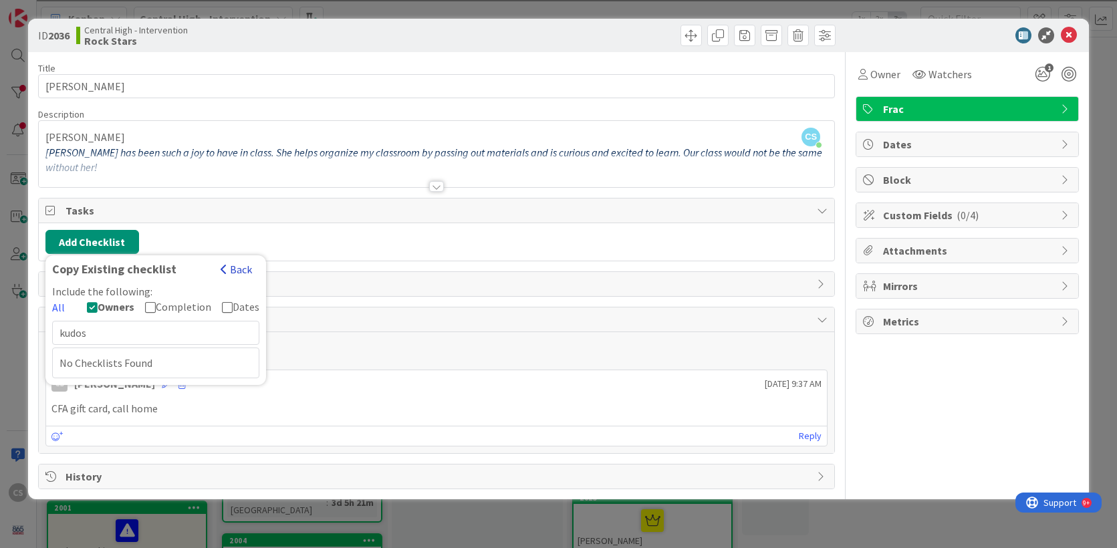
click at [241, 269] on button "Back" at bounding box center [236, 269] width 33 height 15
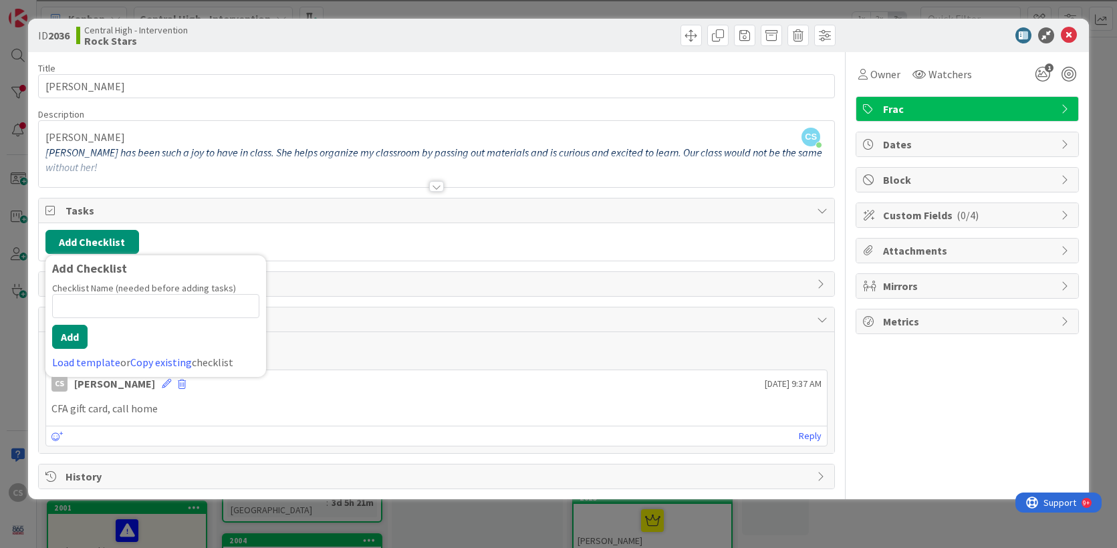
click at [326, 280] on span "Links" at bounding box center [438, 284] width 745 height 16
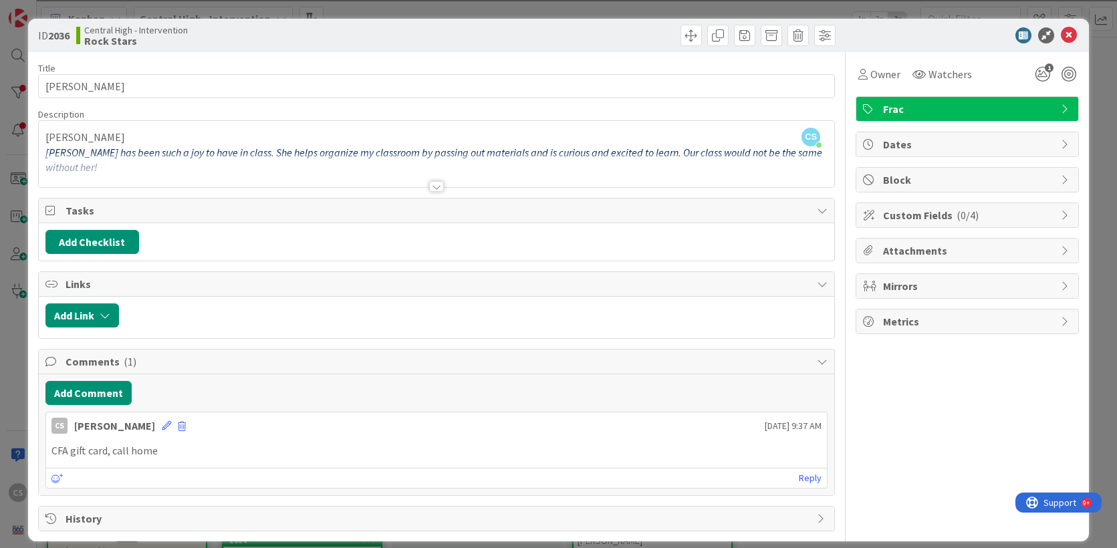
scroll to position [11, 0]
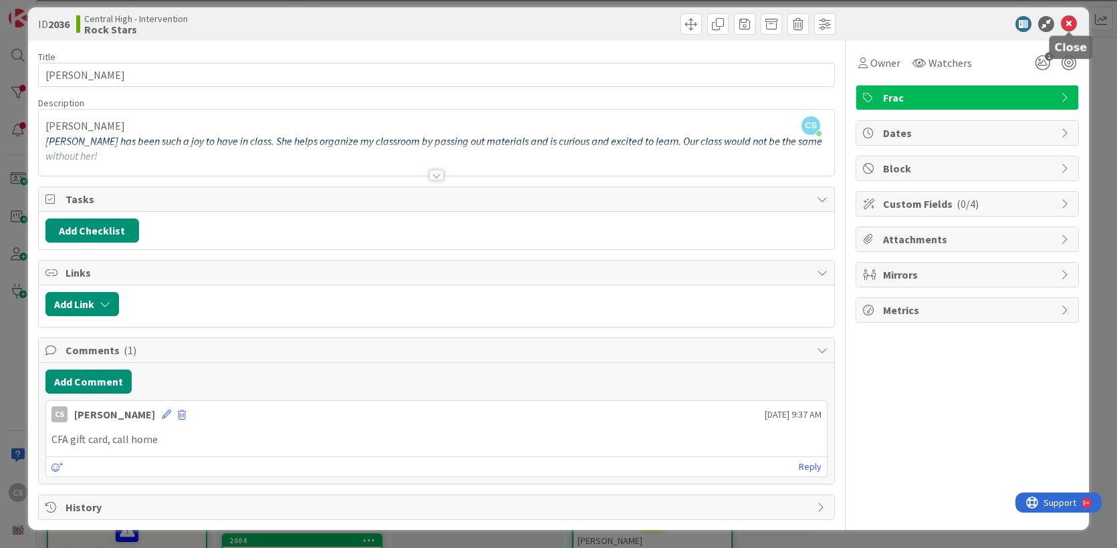
click at [1067, 24] on icon at bounding box center [1069, 24] width 16 height 16
